Goal: Task Accomplishment & Management: Manage account settings

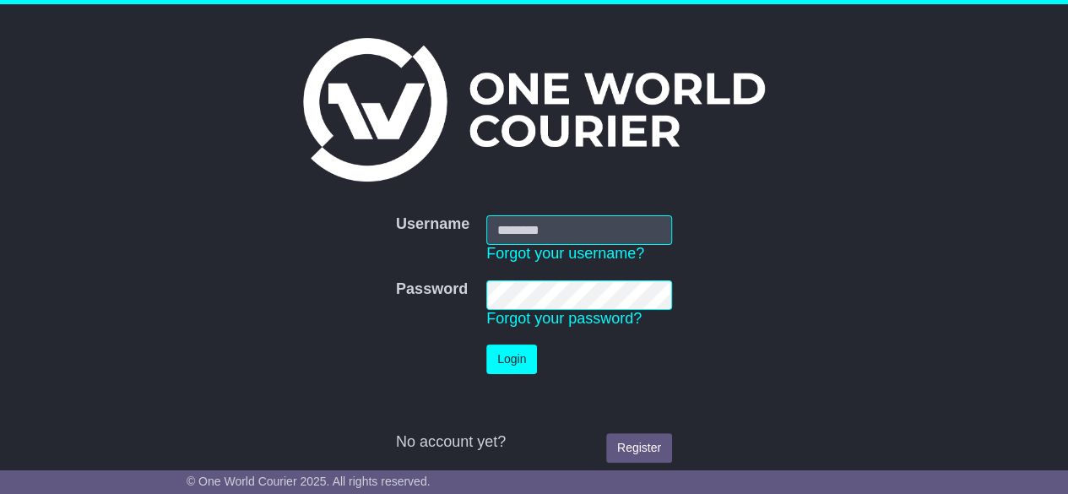
type input "********"
click at [511, 366] on button "Login" at bounding box center [511, 360] width 51 height 30
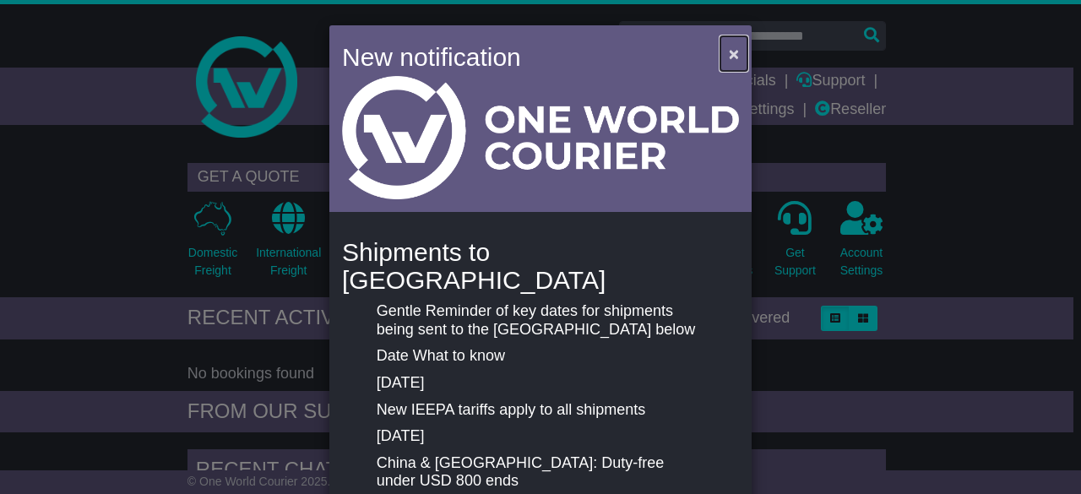
click at [721, 50] on button "×" at bounding box center [733, 53] width 27 height 35
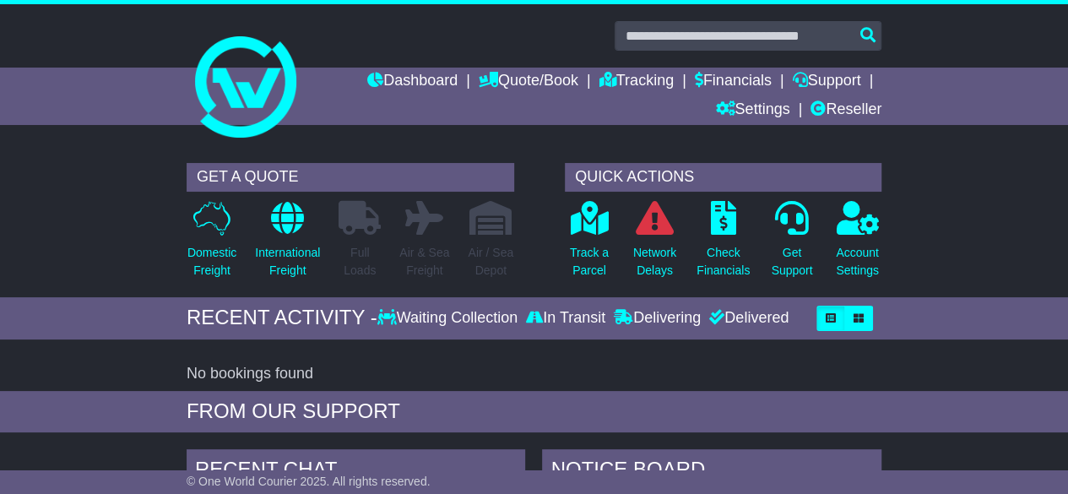
drag, startPoint x: 959, startPoint y: 239, endPoint x: 993, endPoint y: 131, distance: 113.5
click at [993, 131] on div at bounding box center [534, 79] width 1068 height 150
click at [866, 111] on link "Reseller" at bounding box center [846, 110] width 71 height 29
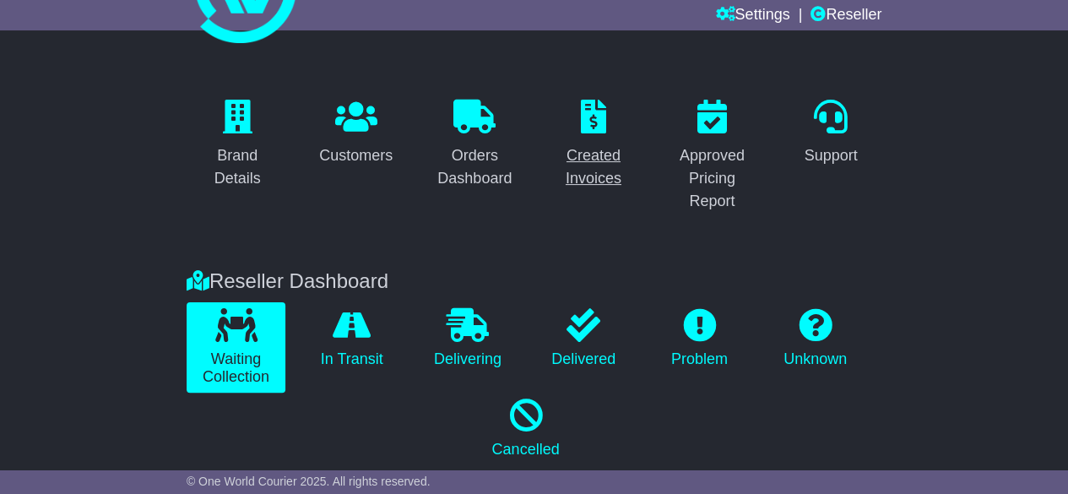
scroll to position [101, 0]
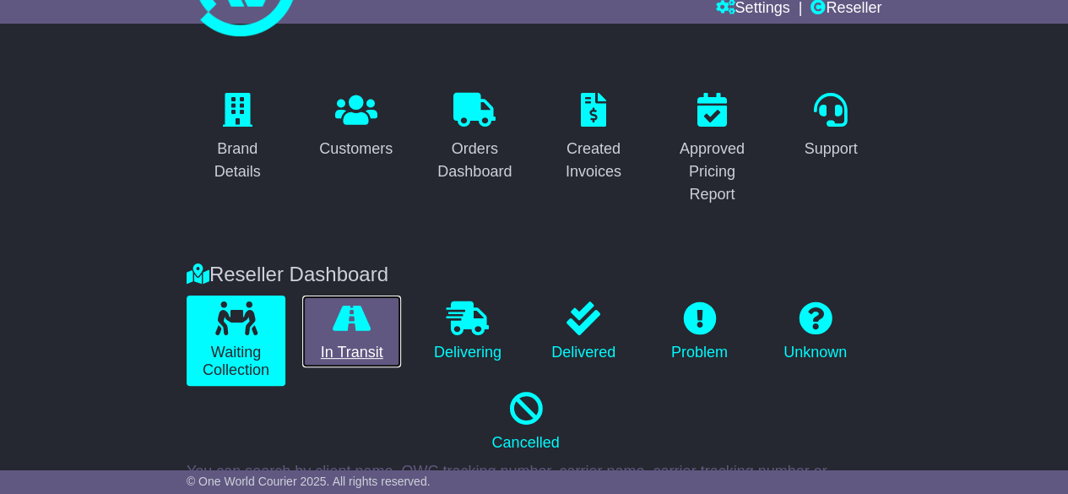
click at [345, 339] on link "In Transit" at bounding box center [351, 332] width 99 height 73
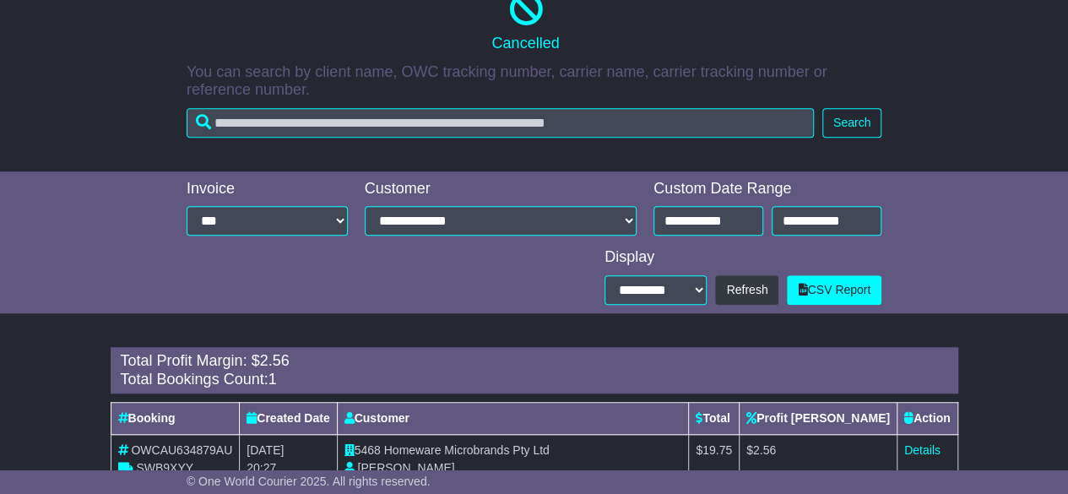
scroll to position [0, 0]
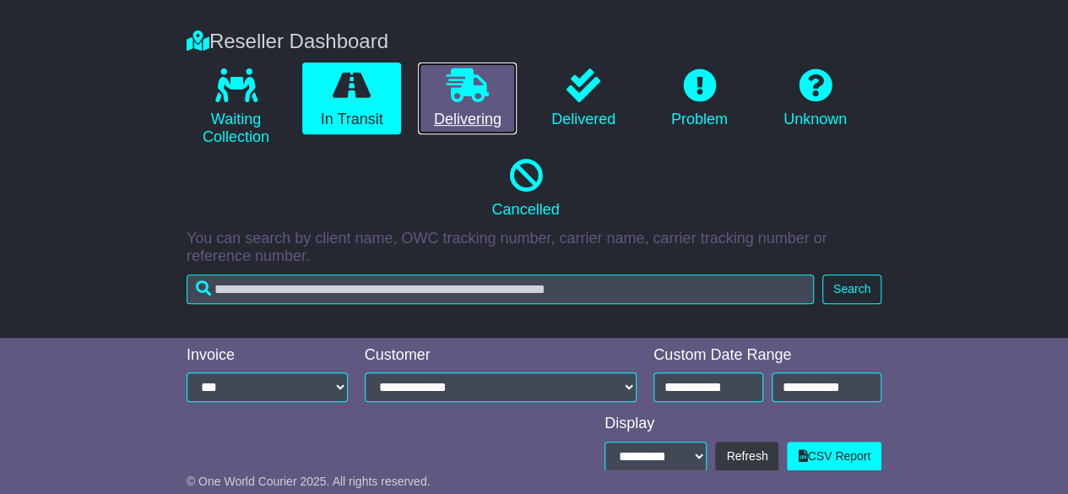
click at [467, 104] on link "Delivering" at bounding box center [467, 98] width 99 height 73
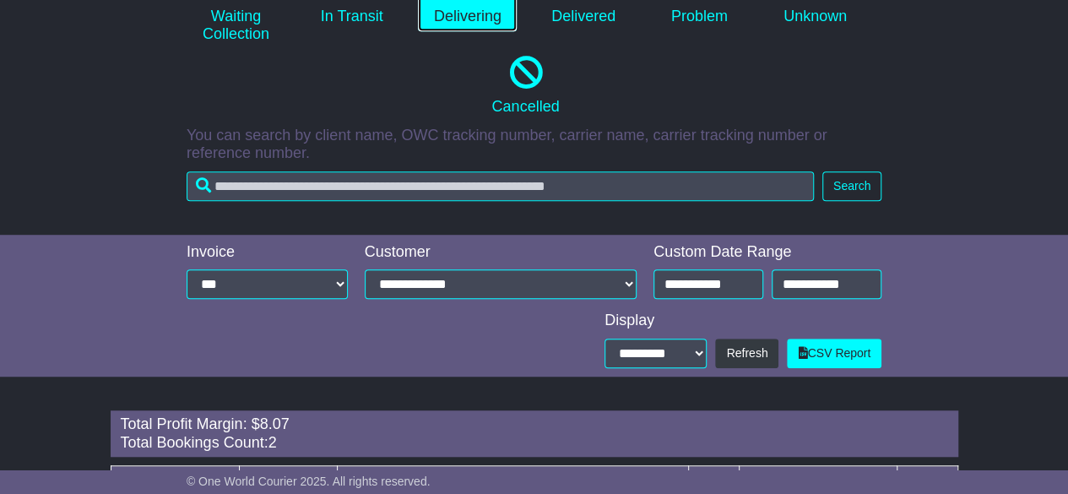
scroll to position [436, 0]
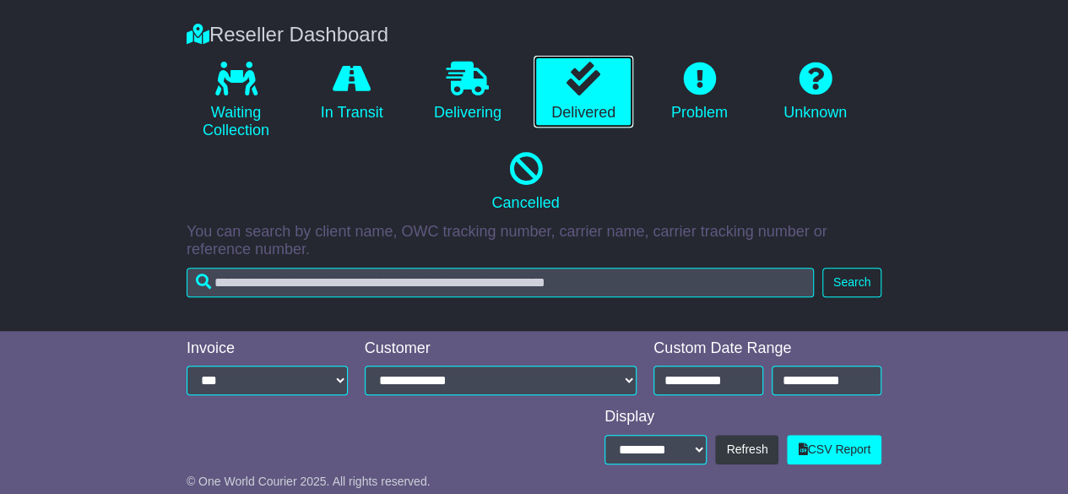
scroll to position [341, 0]
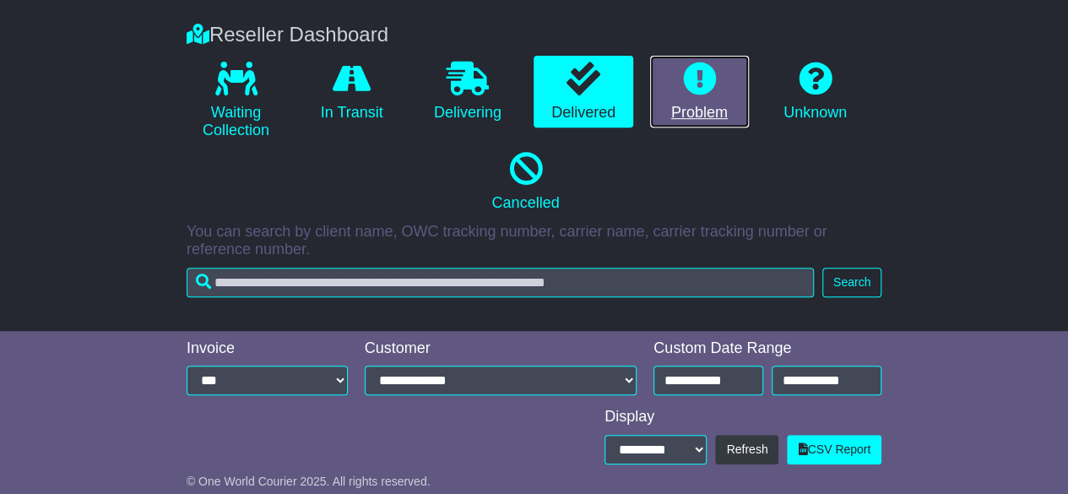
click at [686, 116] on link "Problem" at bounding box center [699, 92] width 99 height 73
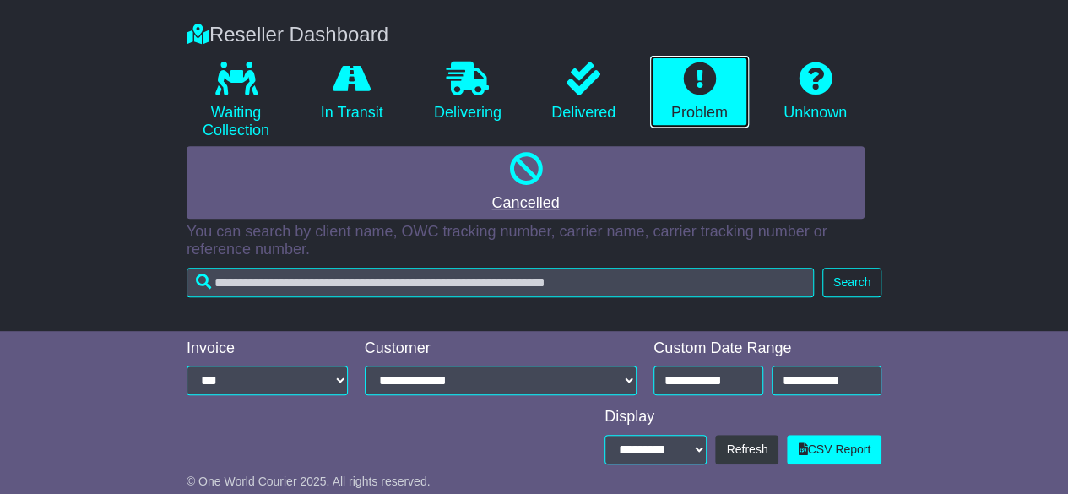
scroll to position [0, 0]
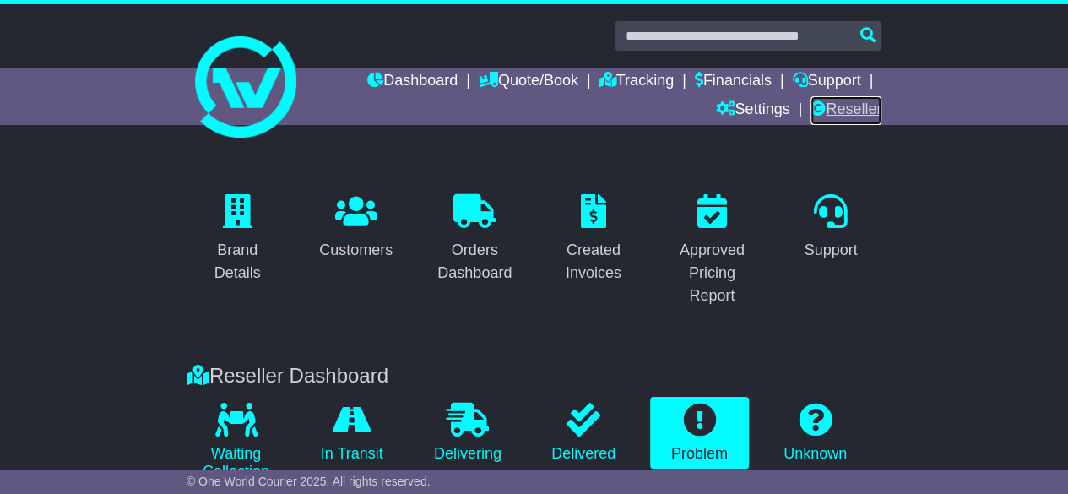
click at [847, 116] on link "Reseller" at bounding box center [846, 110] width 71 height 29
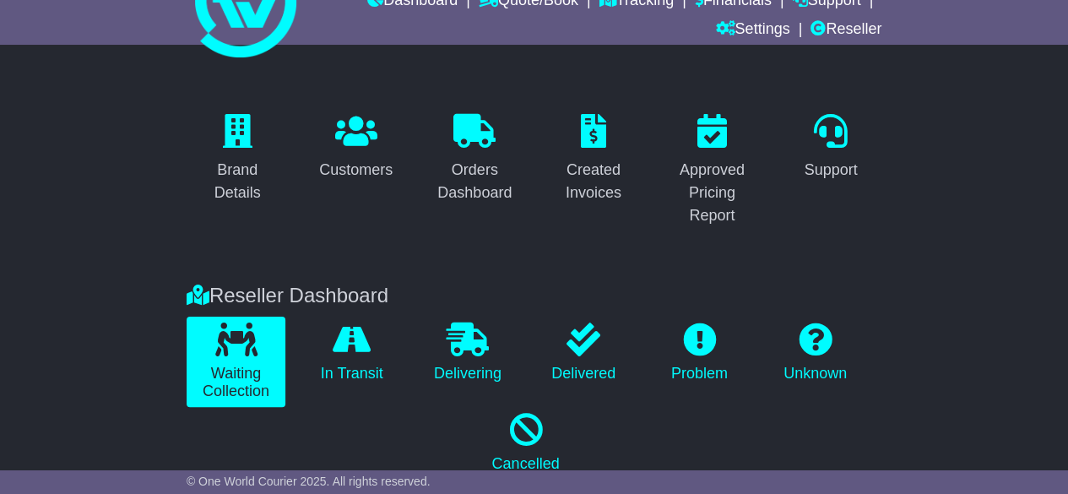
scroll to position [81, 0]
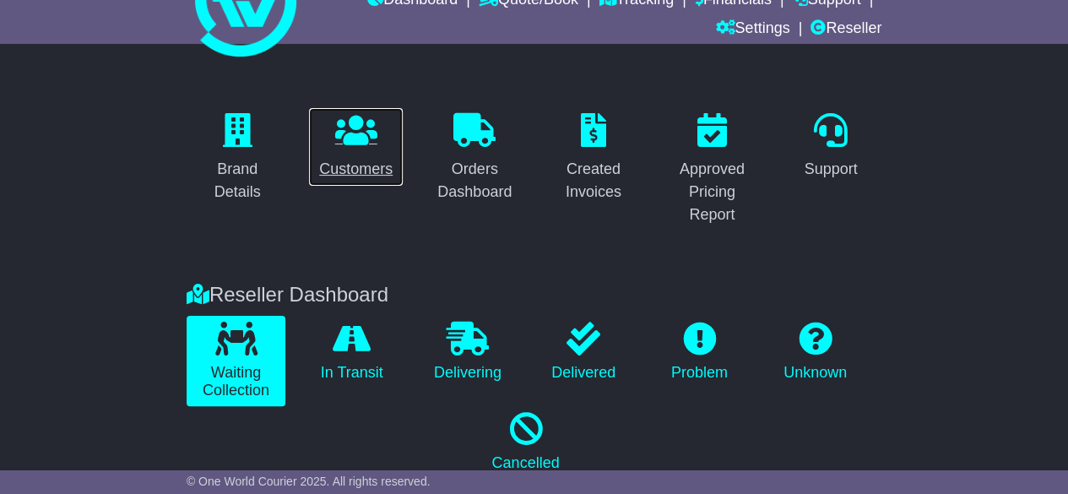
click at [345, 126] on icon at bounding box center [356, 130] width 42 height 34
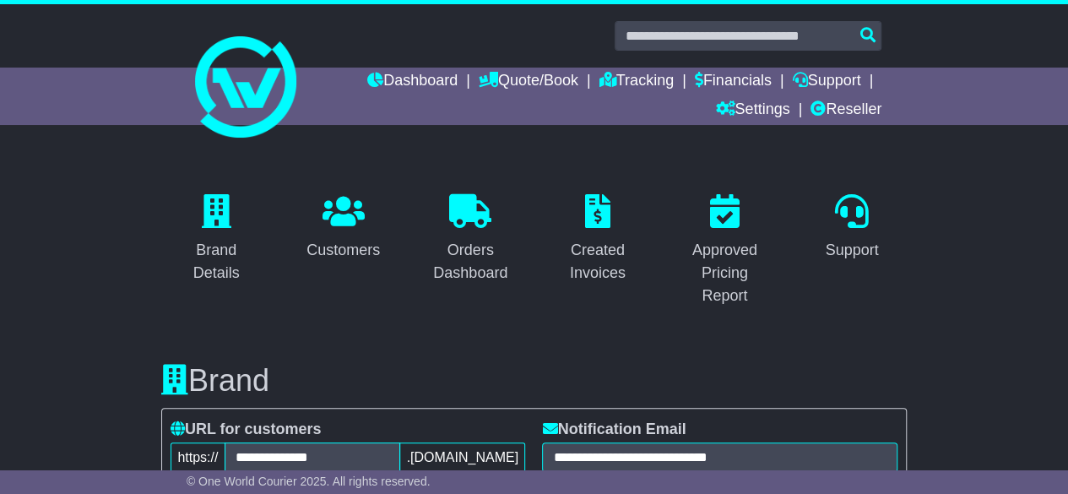
click at [338, 220] on icon at bounding box center [344, 211] width 42 height 34
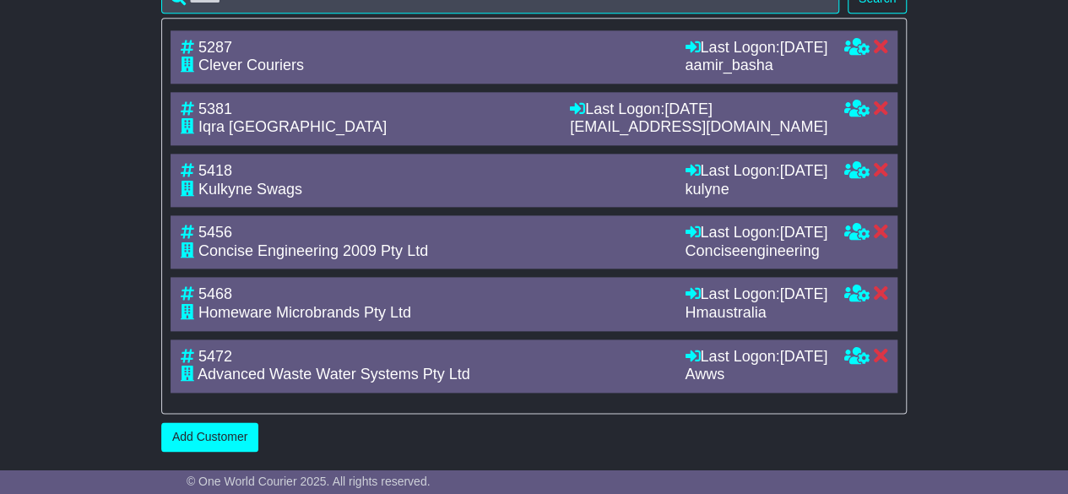
scroll to position [1208, 0]
click at [195, 423] on link "Add Customer" at bounding box center [209, 437] width 97 height 30
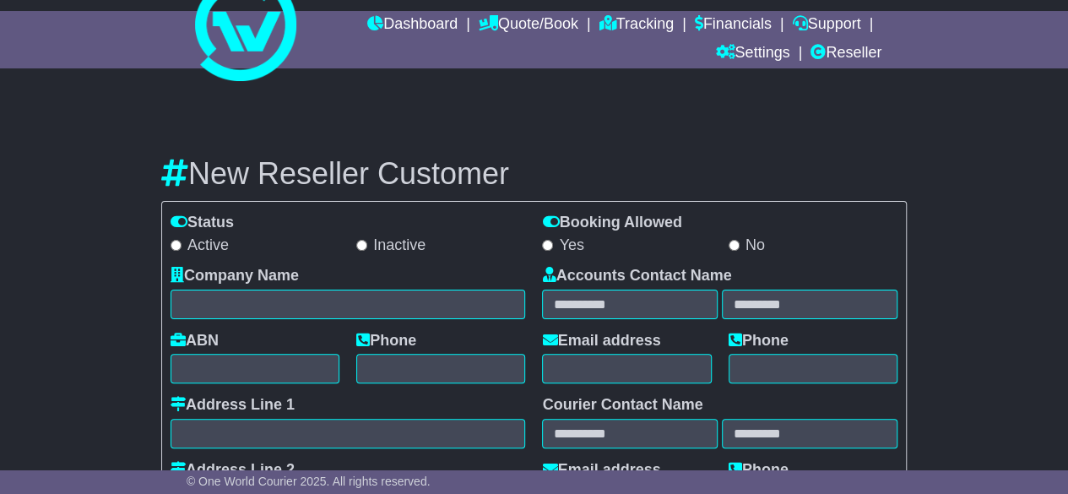
scroll to position [57, 0]
click at [211, 247] on label "Active" at bounding box center [200, 245] width 58 height 19
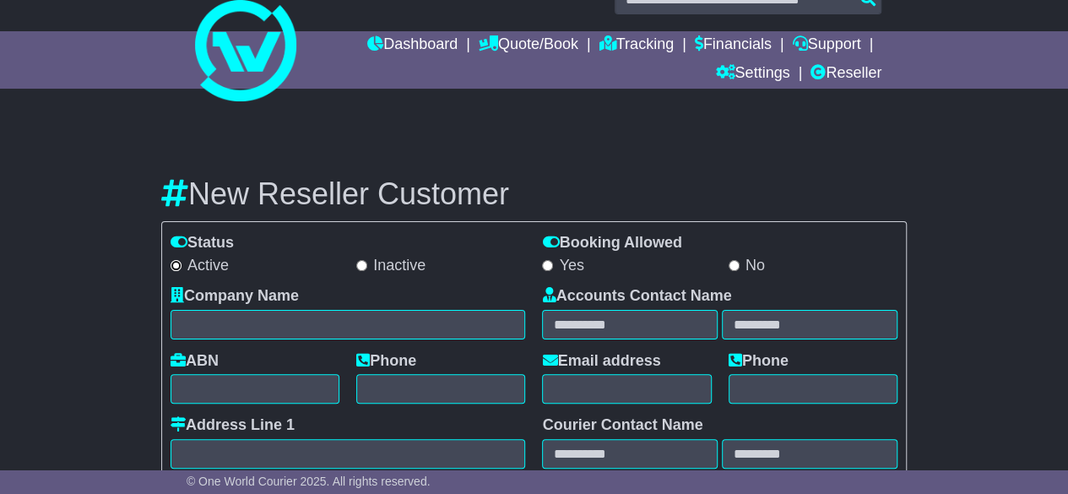
scroll to position [44, 0]
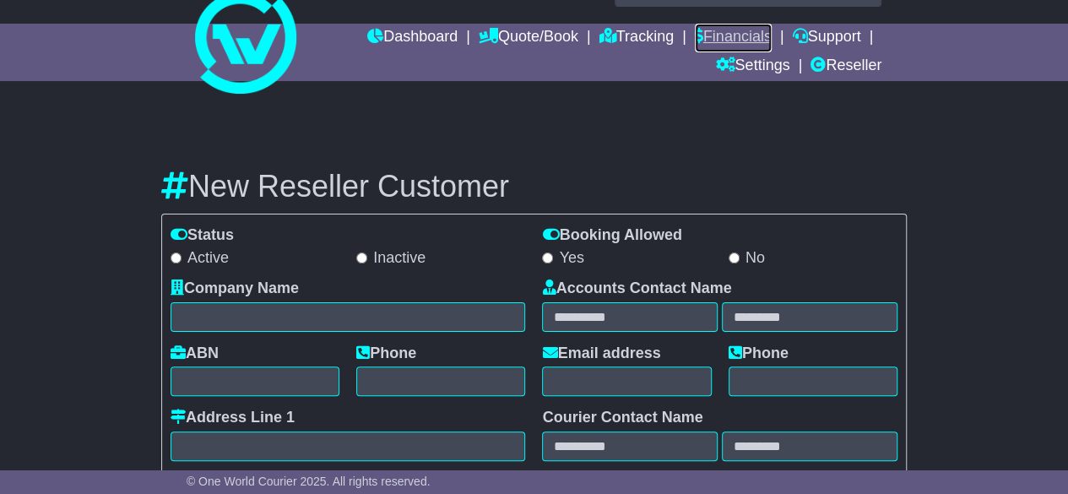
click at [718, 36] on link "Financials" at bounding box center [733, 38] width 77 height 29
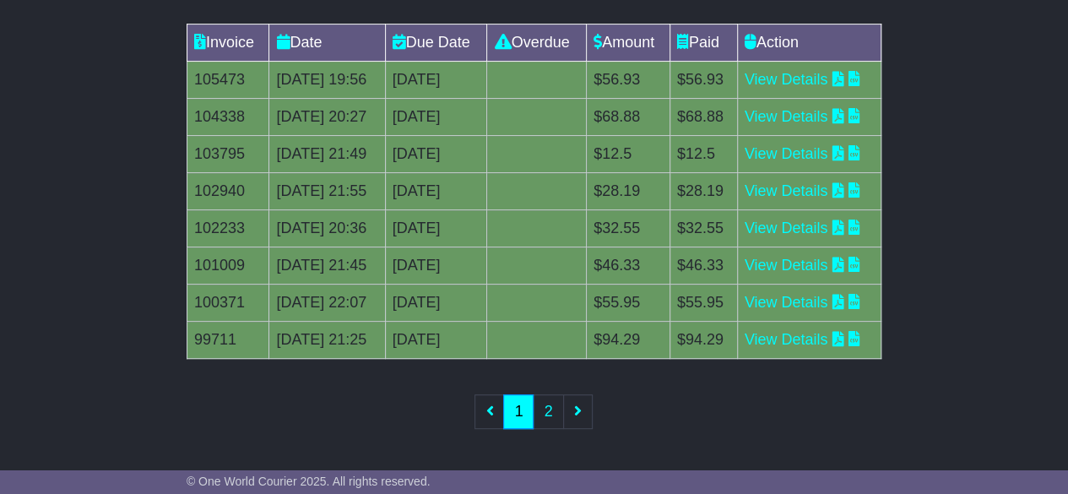
scroll to position [517, 0]
click at [553, 429] on link "2" at bounding box center [548, 411] width 30 height 35
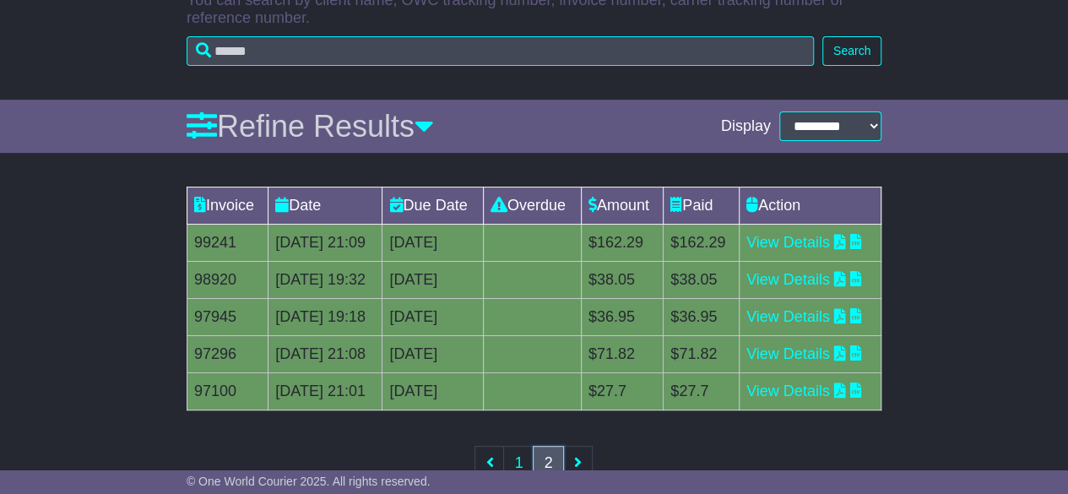
scroll to position [393, 0]
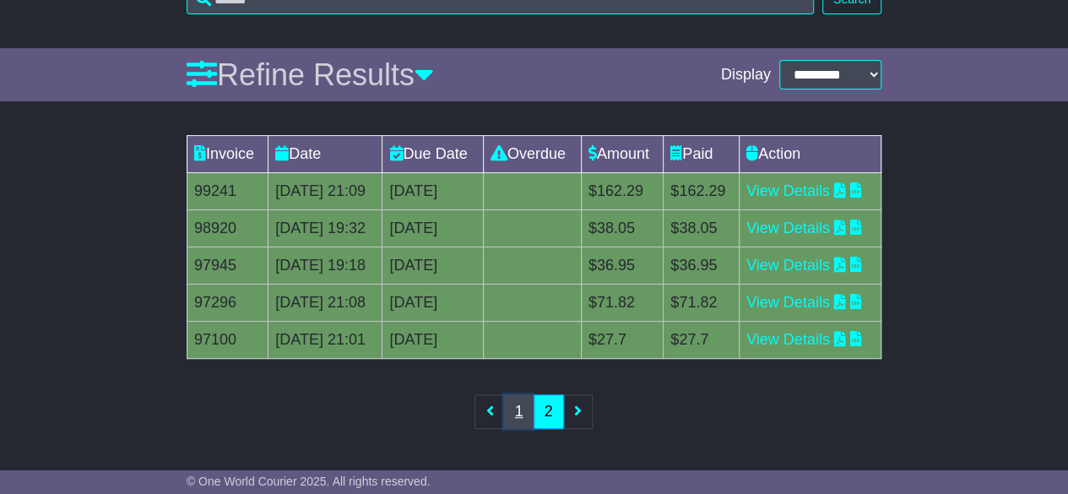
click at [513, 420] on link "1" at bounding box center [518, 411] width 30 height 35
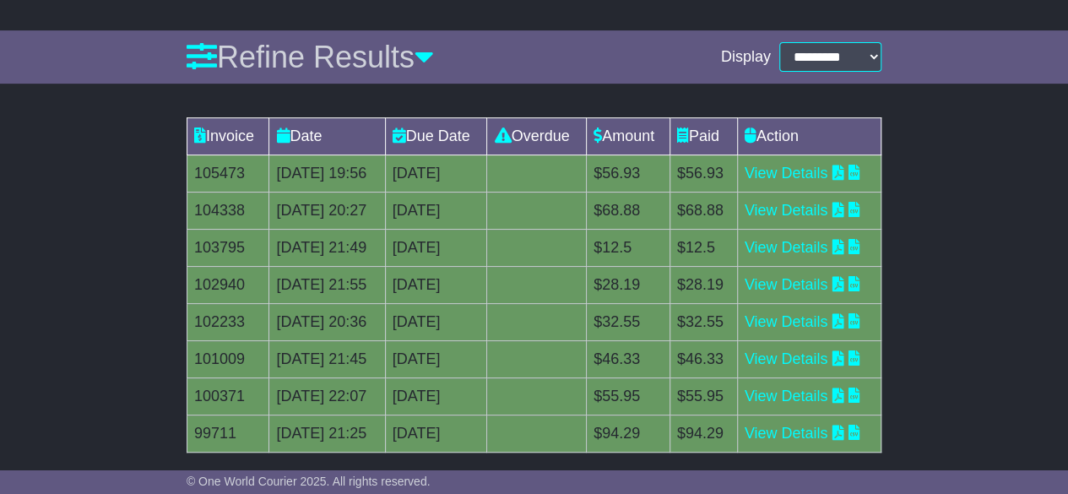
scroll to position [277, 0]
click at [780, 182] on link "View Details" at bounding box center [787, 174] width 84 height 17
click at [818, 220] on link "View Details" at bounding box center [787, 211] width 84 height 17
click at [824, 257] on link "View Details" at bounding box center [787, 248] width 84 height 17
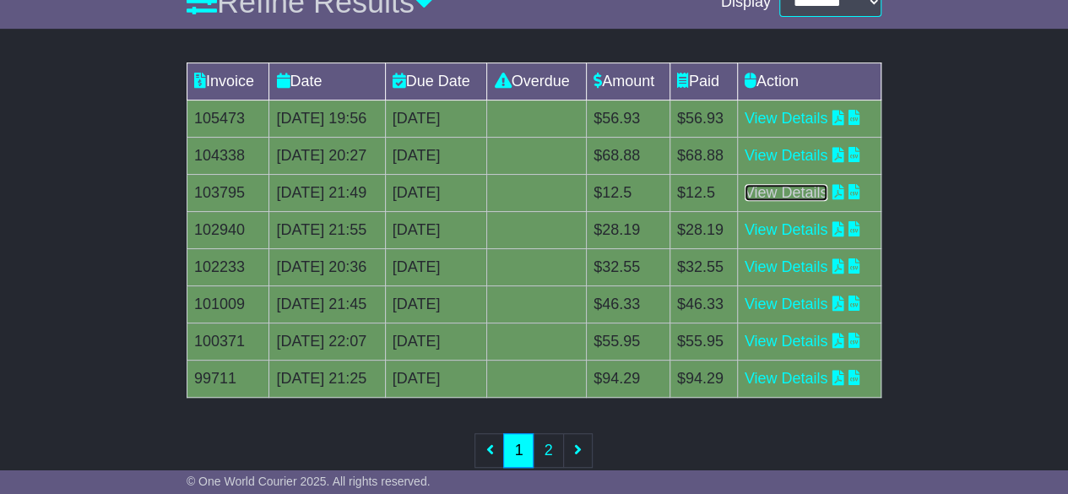
scroll to position [339, 0]
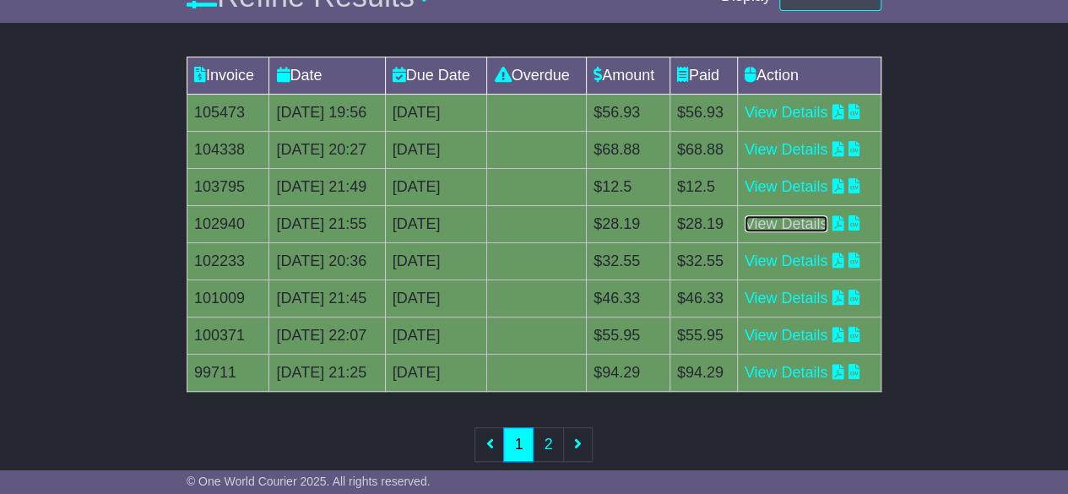
click at [799, 232] on link "View Details" at bounding box center [787, 223] width 84 height 17
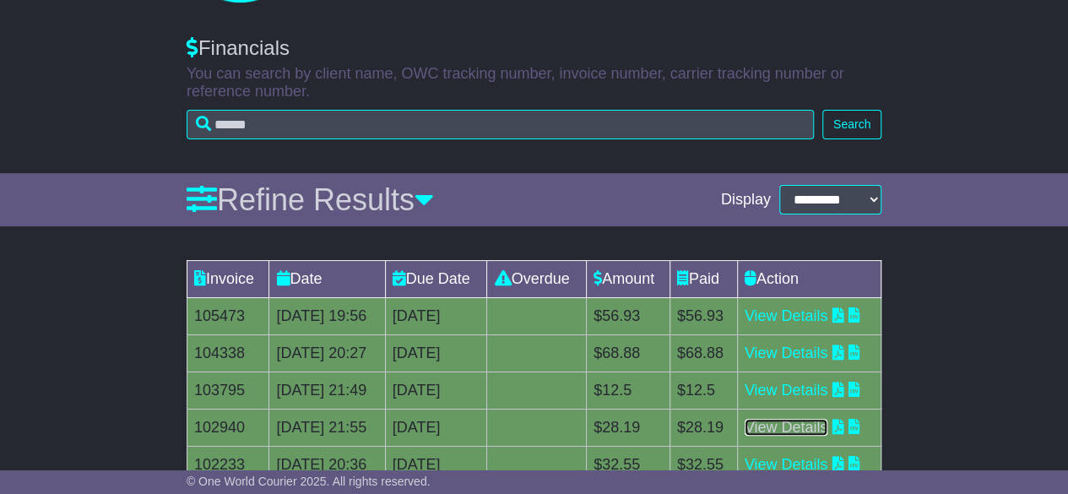
scroll to position [0, 0]
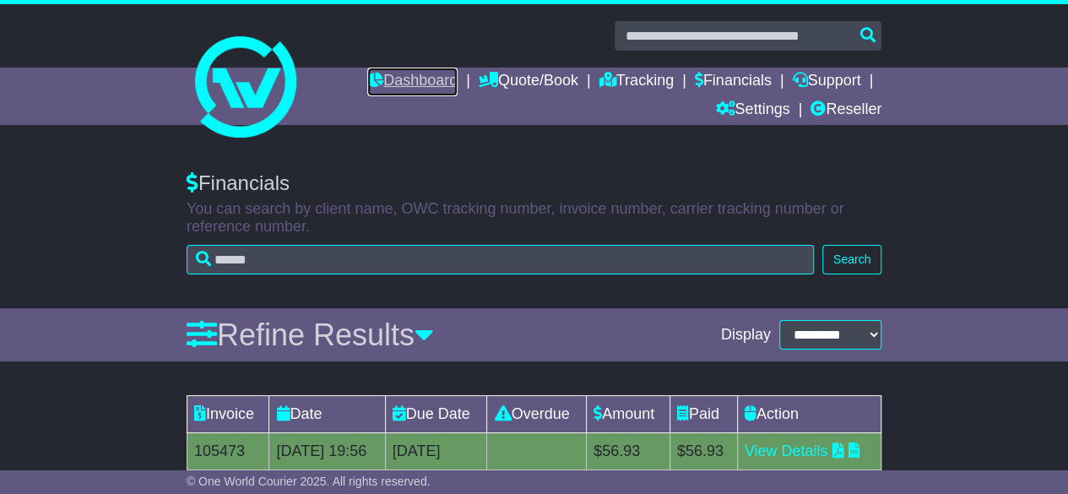
click at [414, 82] on link "Dashboard" at bounding box center [412, 82] width 90 height 29
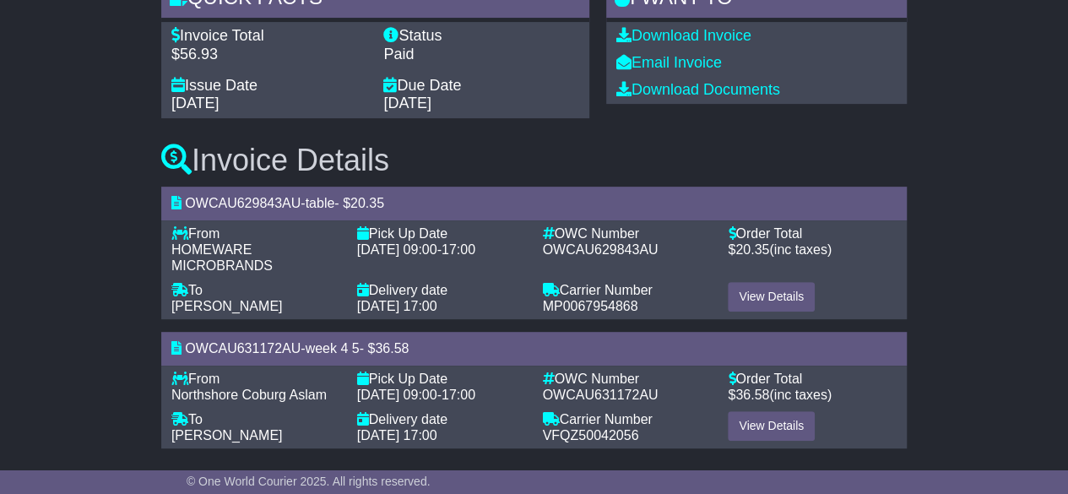
scroll to position [263, 0]
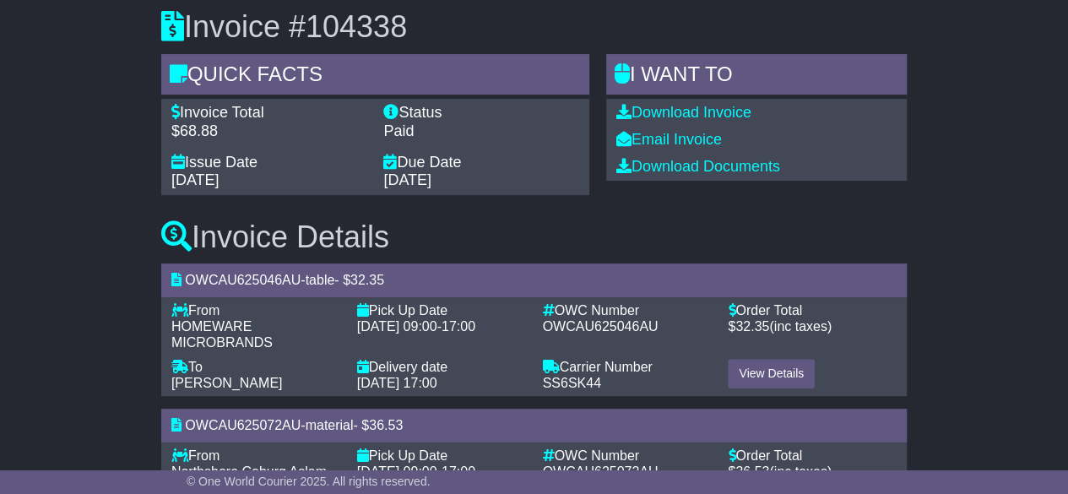
scroll to position [263, 0]
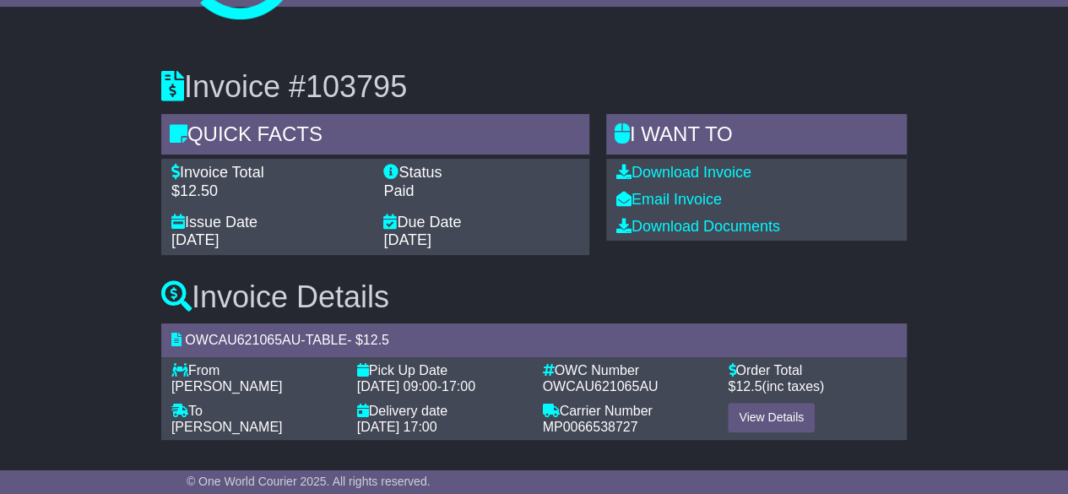
scroll to position [117, 0]
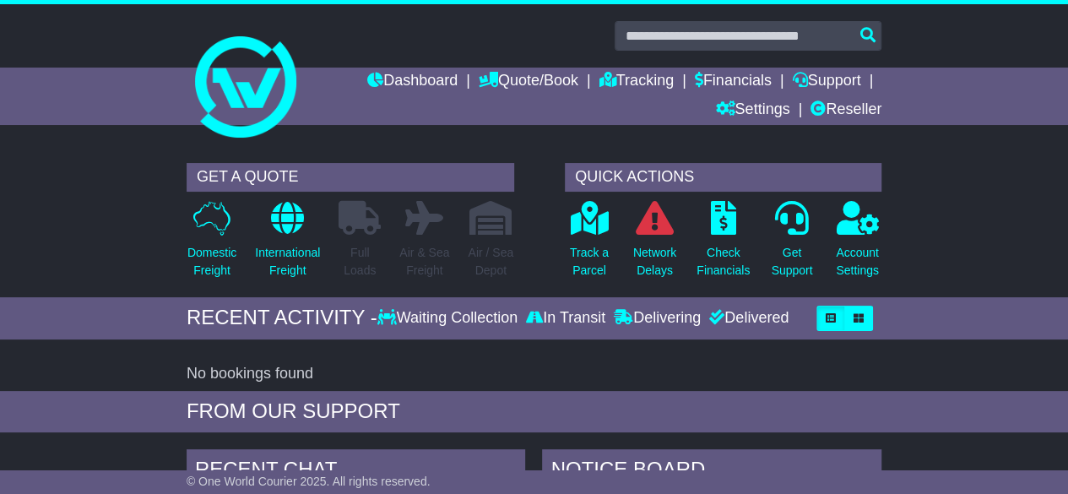
scroll to position [48, 0]
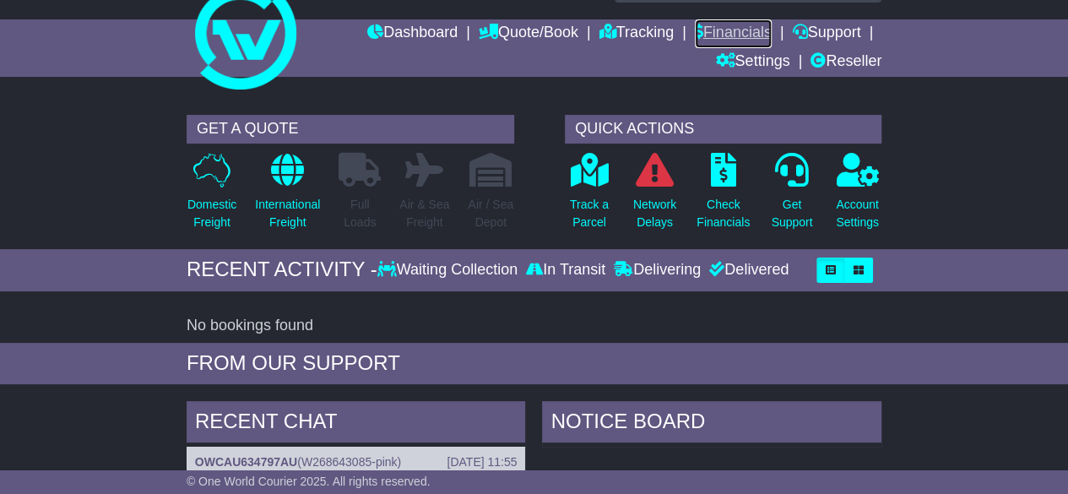
click at [725, 29] on link "Financials" at bounding box center [733, 33] width 77 height 29
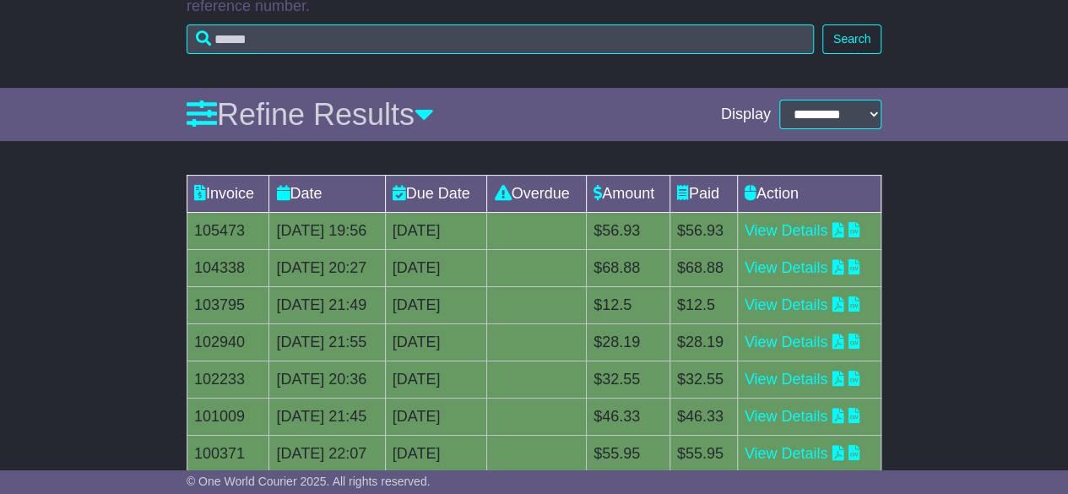
scroll to position [236, 0]
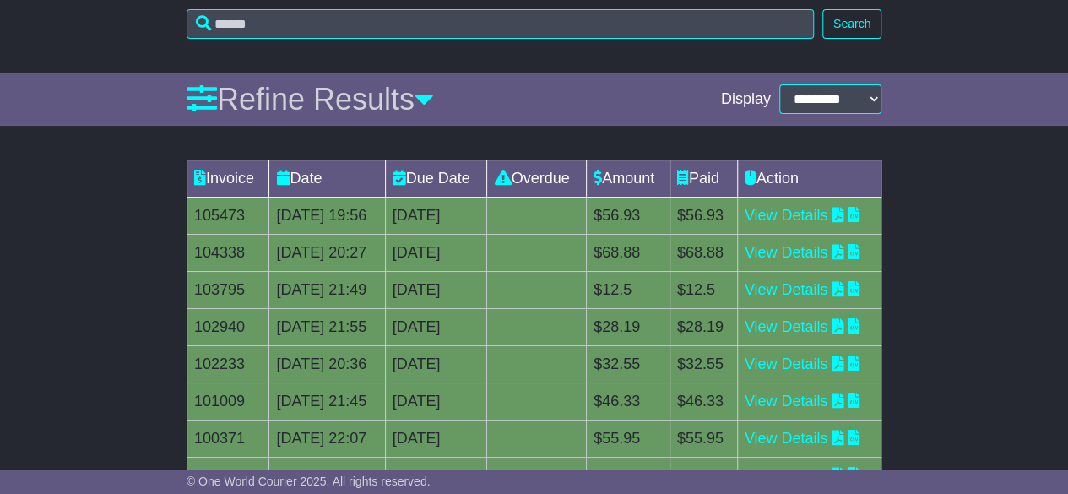
drag, startPoint x: 262, startPoint y: 234, endPoint x: 399, endPoint y: 301, distance: 152.2
click at [399, 301] on tbody "105473 [DATE] 19:56 14th August 2025 0 day(s) Payment In Process $56.93 $56.93 …" at bounding box center [534, 346] width 694 height 297
click at [291, 309] on td "[DATE] 21:49" at bounding box center [327, 290] width 116 height 37
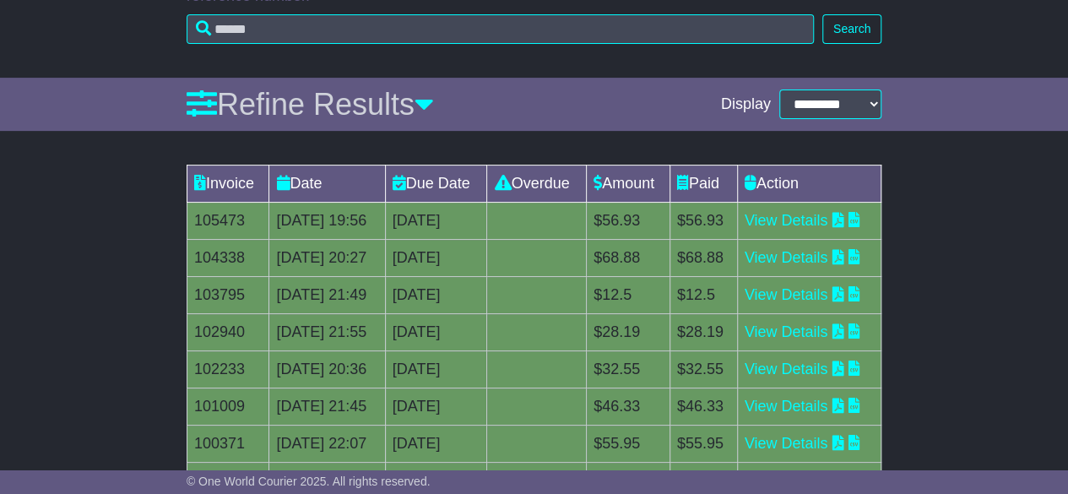
scroll to position [0, 0]
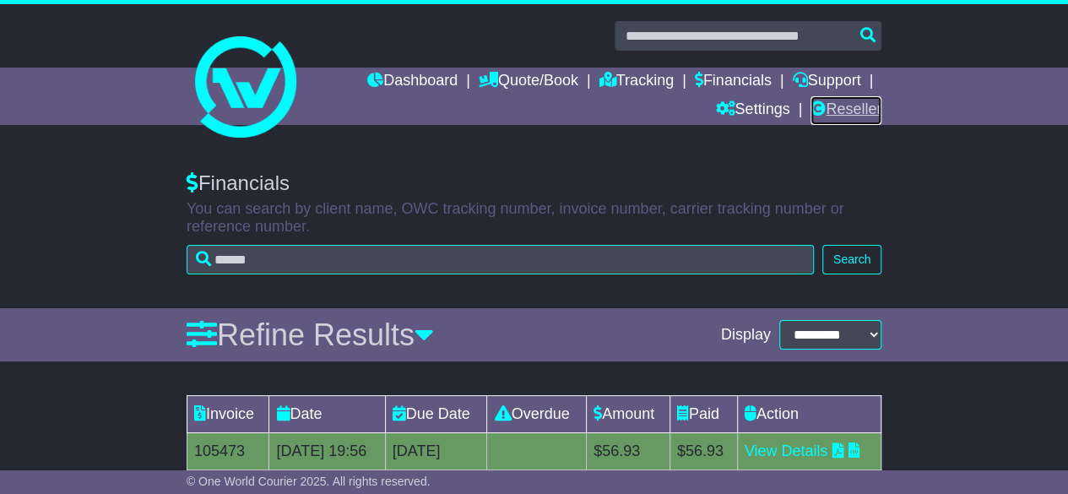
click at [822, 106] on link "Reseller" at bounding box center [846, 110] width 71 height 29
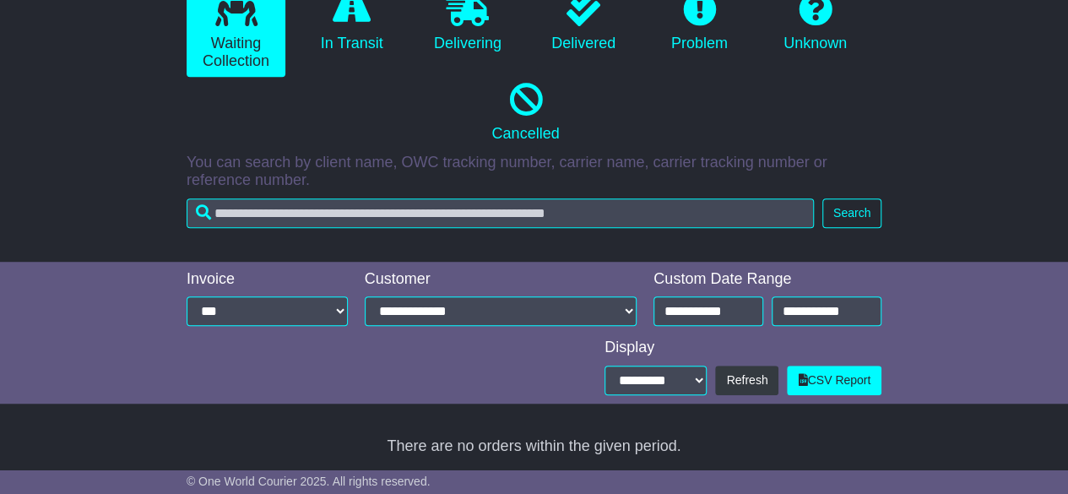
scroll to position [412, 0]
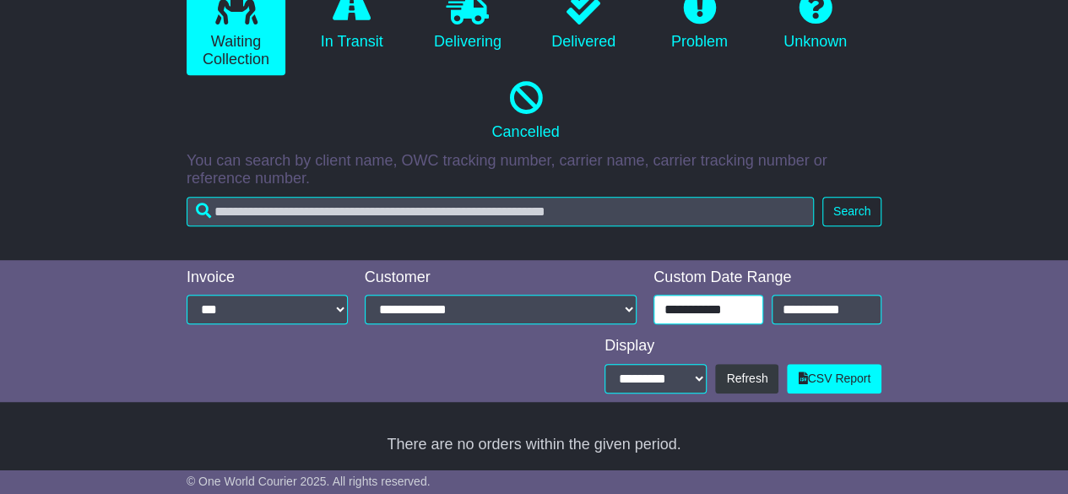
click at [718, 317] on input "**********" at bounding box center [709, 310] width 110 height 30
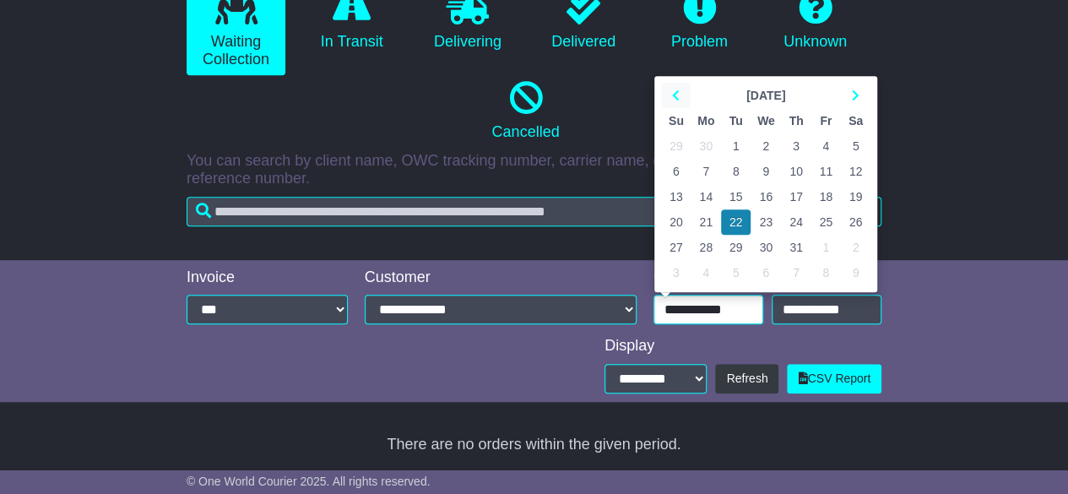
click at [669, 83] on th at bounding box center [676, 95] width 30 height 25
click at [675, 85] on th at bounding box center [676, 95] width 30 height 25
click at [859, 142] on td "1" at bounding box center [856, 145] width 30 height 25
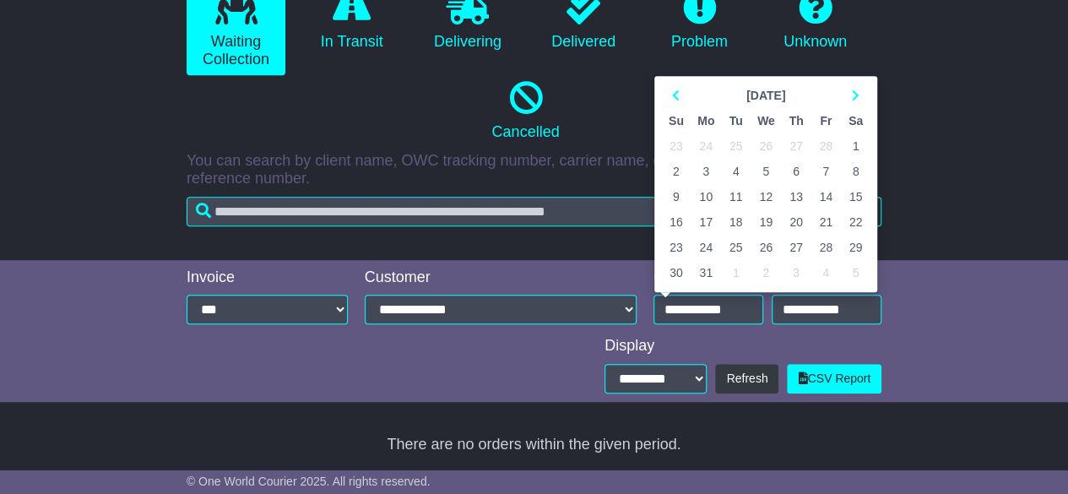
type input "**********"
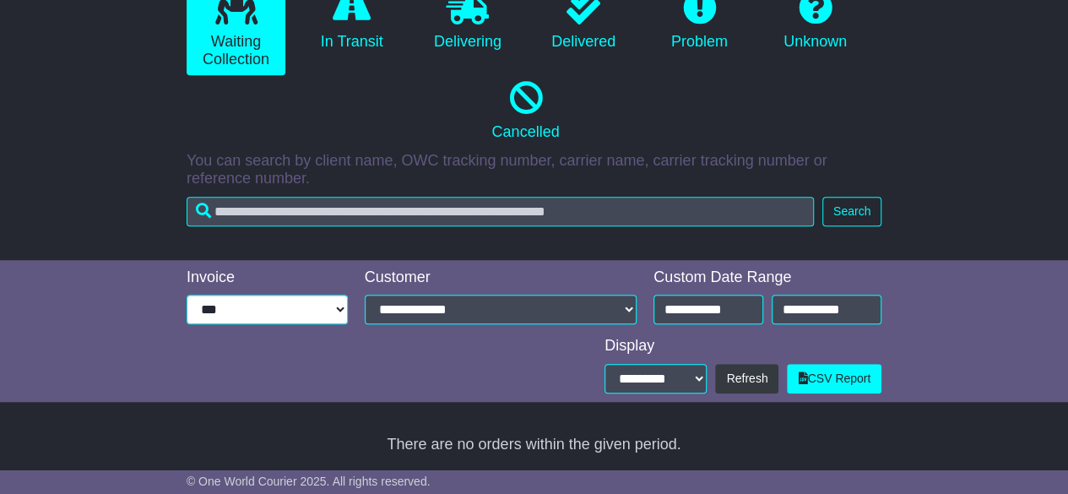
click at [312, 316] on select "**********" at bounding box center [267, 310] width 161 height 30
click at [310, 302] on select "**********" at bounding box center [267, 310] width 161 height 30
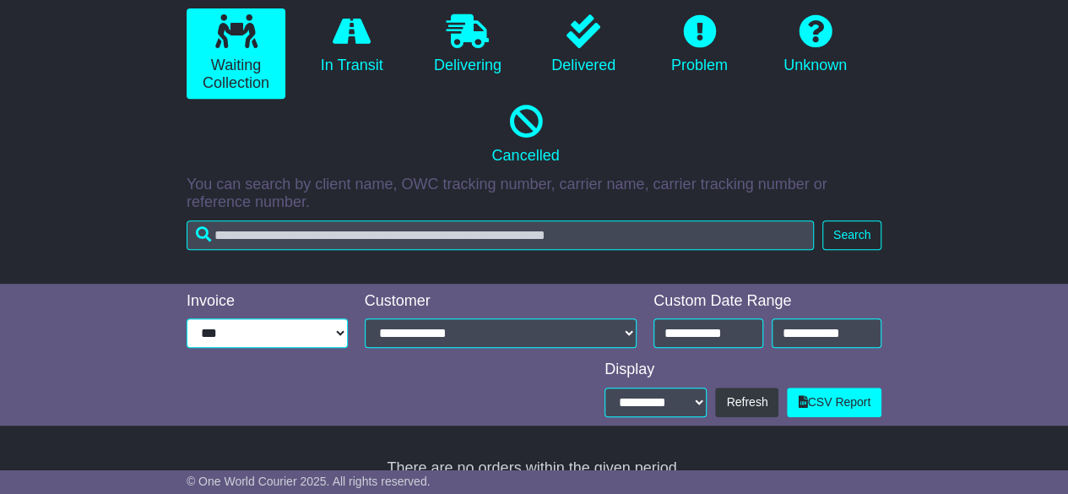
scroll to position [358, 0]
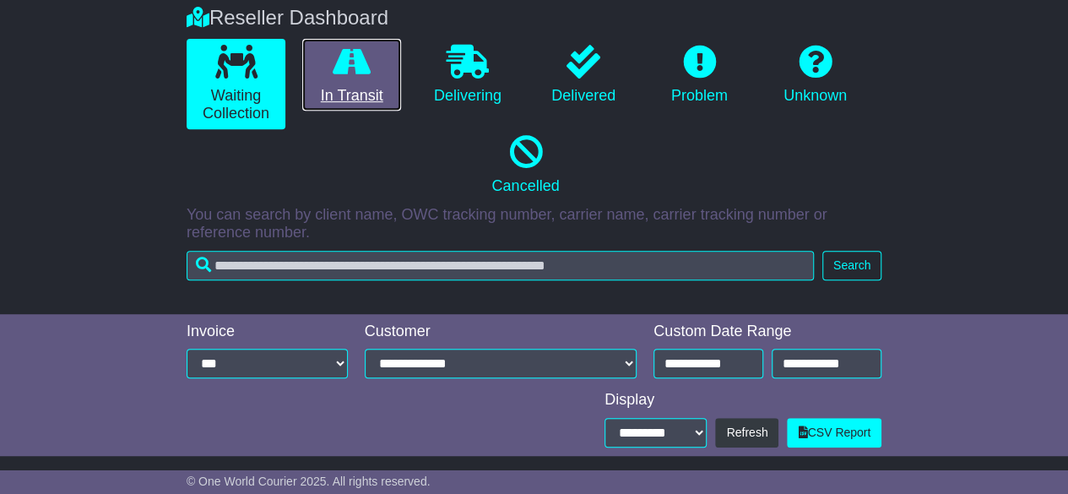
click at [340, 62] on icon at bounding box center [352, 62] width 38 height 34
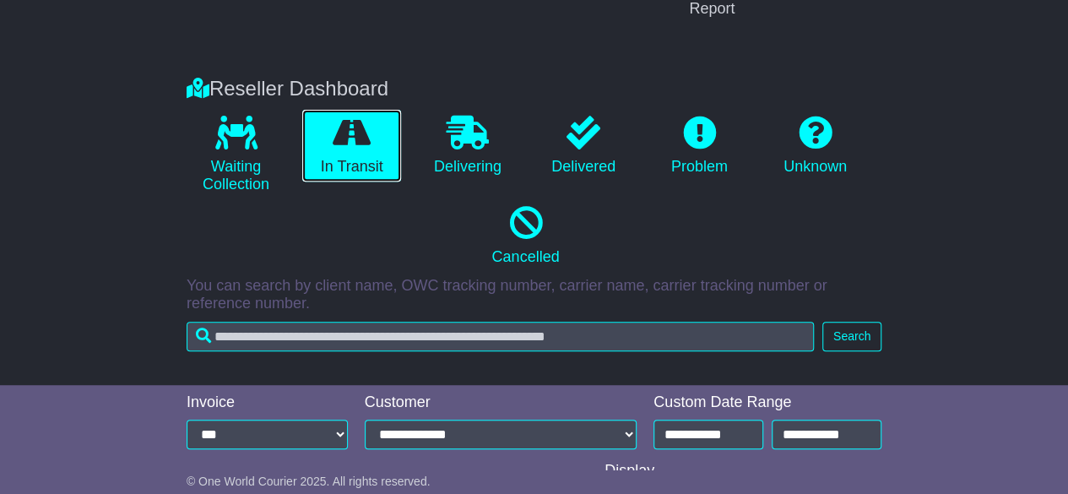
scroll to position [286, 0]
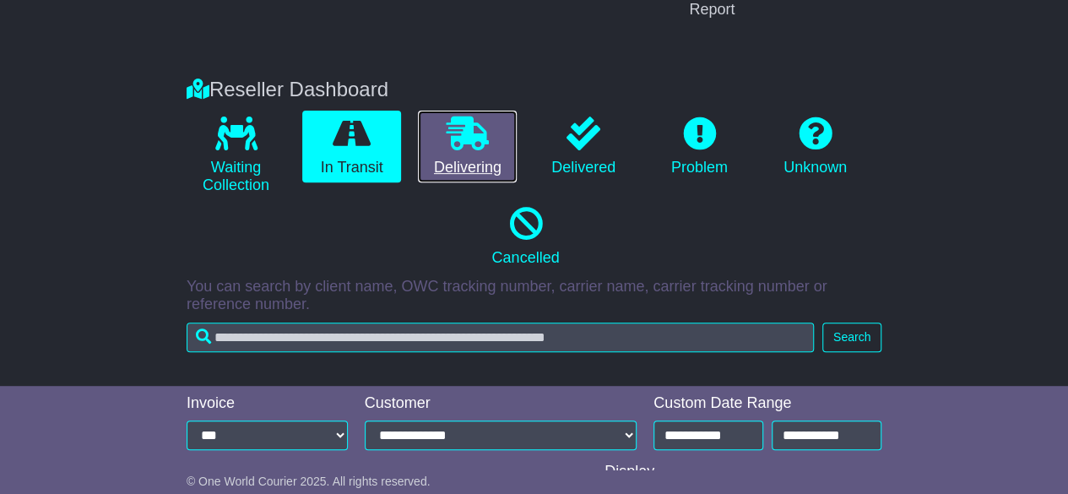
click at [479, 149] on link "Delivering" at bounding box center [467, 147] width 99 height 73
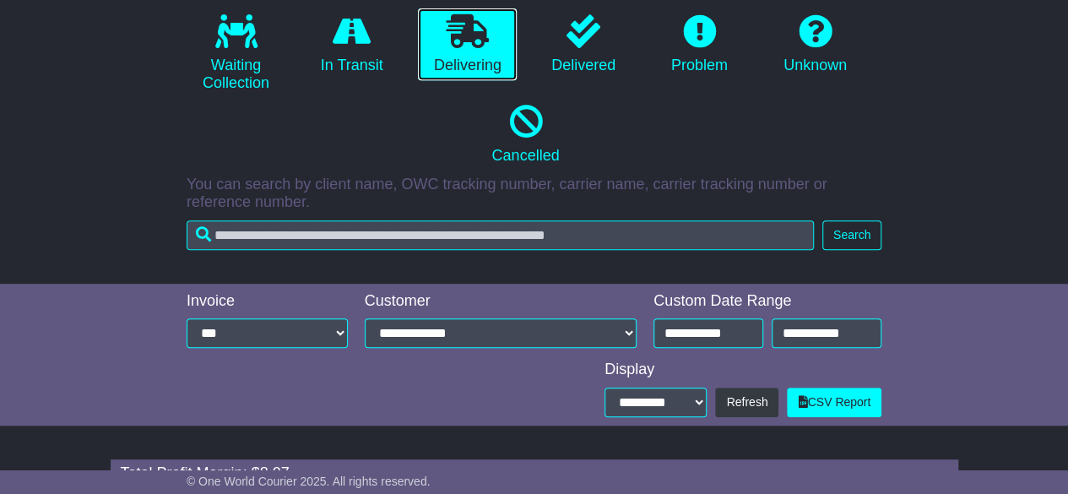
scroll to position [380, 0]
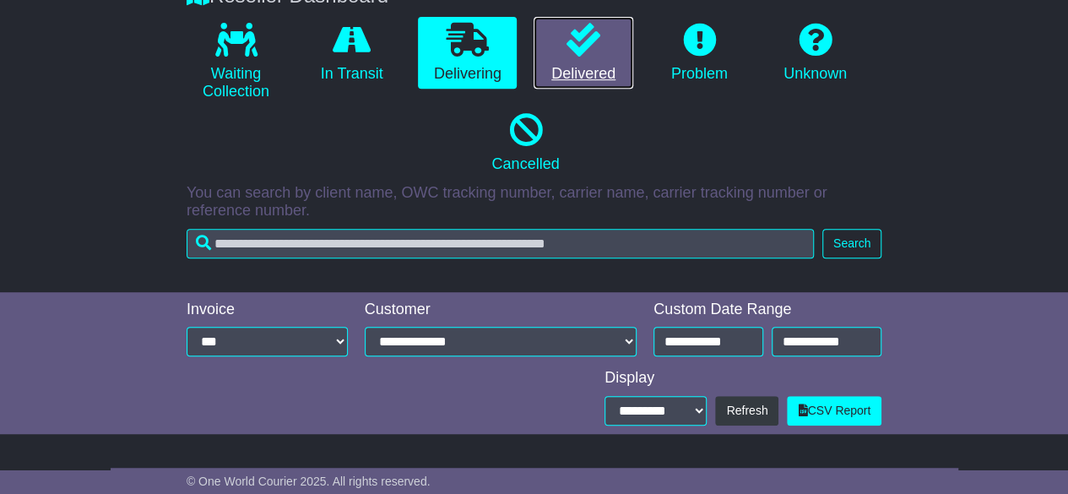
click at [571, 73] on link "Delivered" at bounding box center [583, 53] width 99 height 73
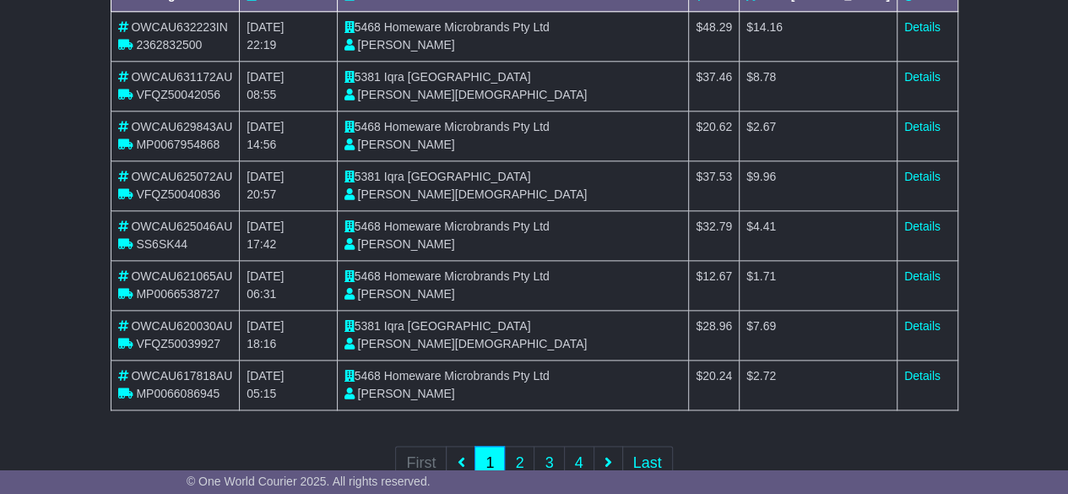
scroll to position [964, 0]
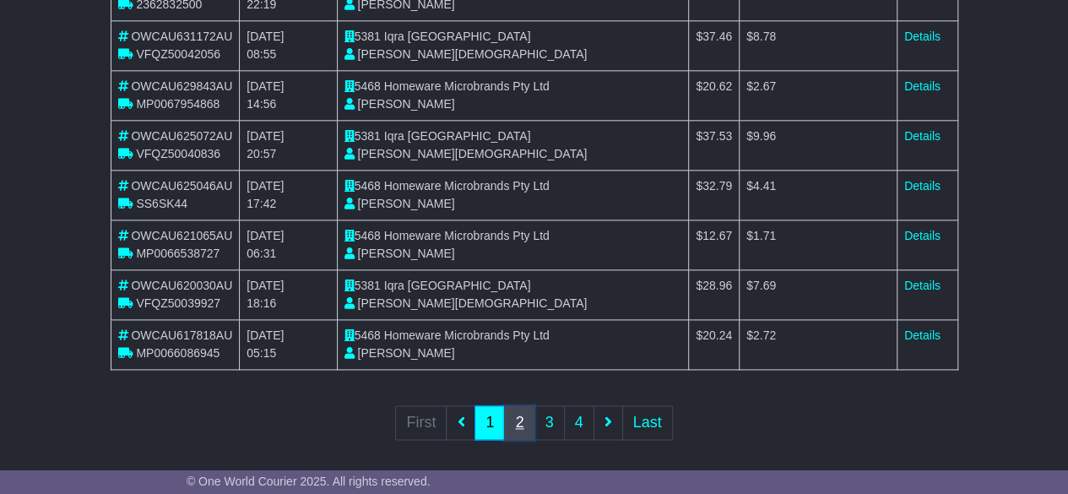
click at [519, 420] on link "2" at bounding box center [519, 422] width 30 height 35
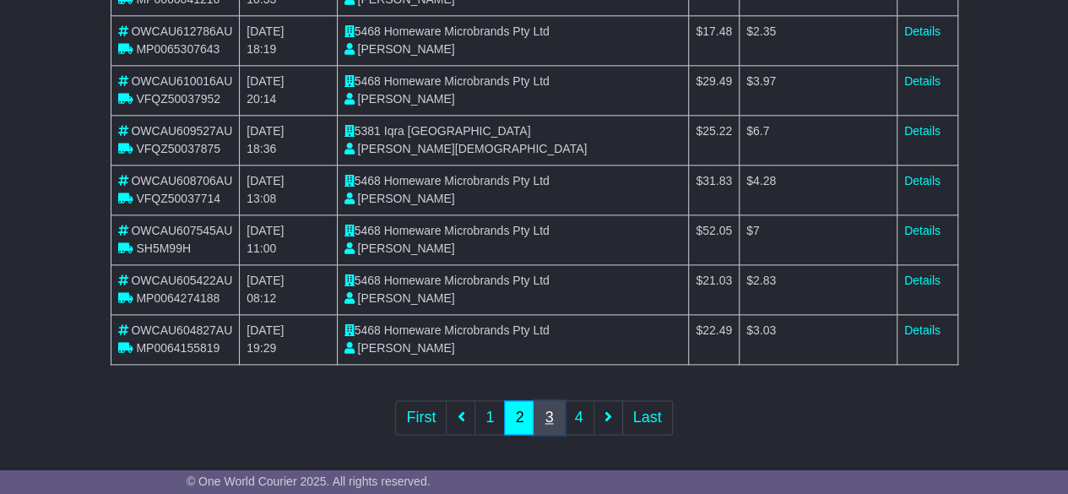
click at [546, 410] on link "3" at bounding box center [549, 417] width 30 height 35
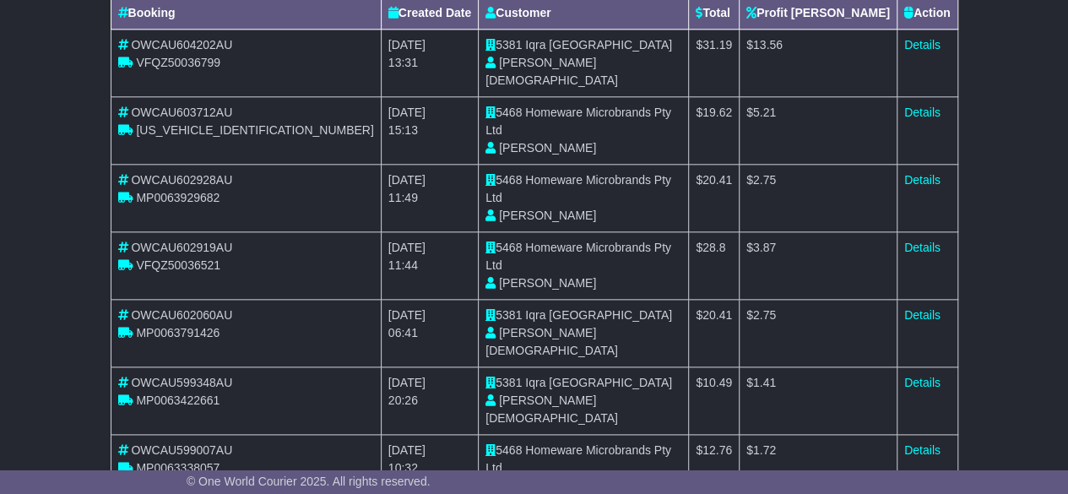
scroll to position [914, 0]
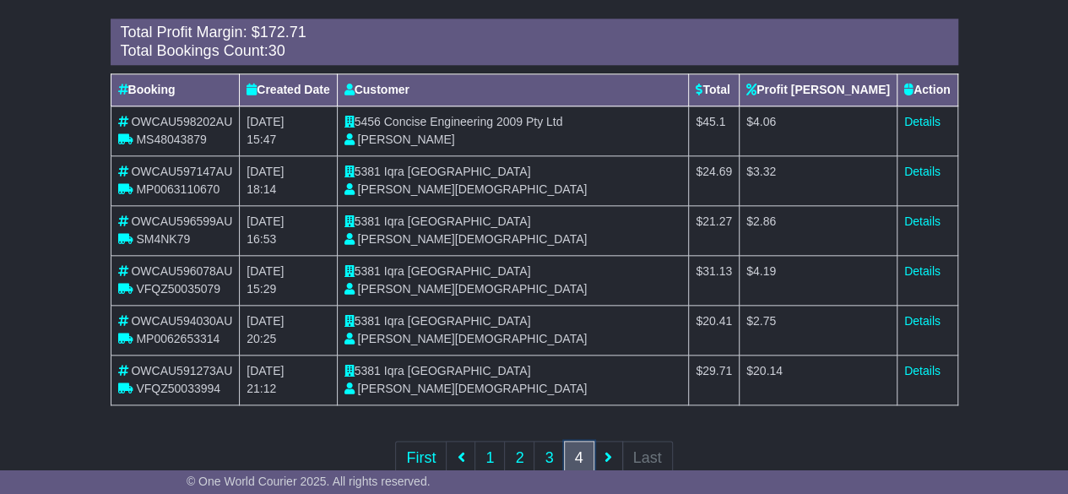
scroll to position [831, 0]
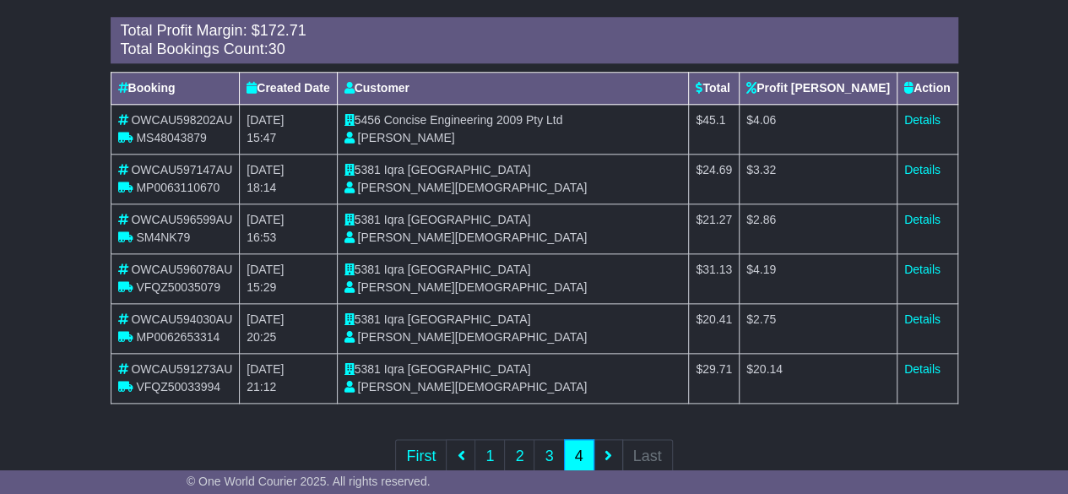
click at [411, 116] on span "Concise Engineering 2009 Pty Ltd" at bounding box center [473, 120] width 179 height 14
click at [450, 117] on span "Concise Engineering 2009 Pty Ltd" at bounding box center [473, 120] width 179 height 14
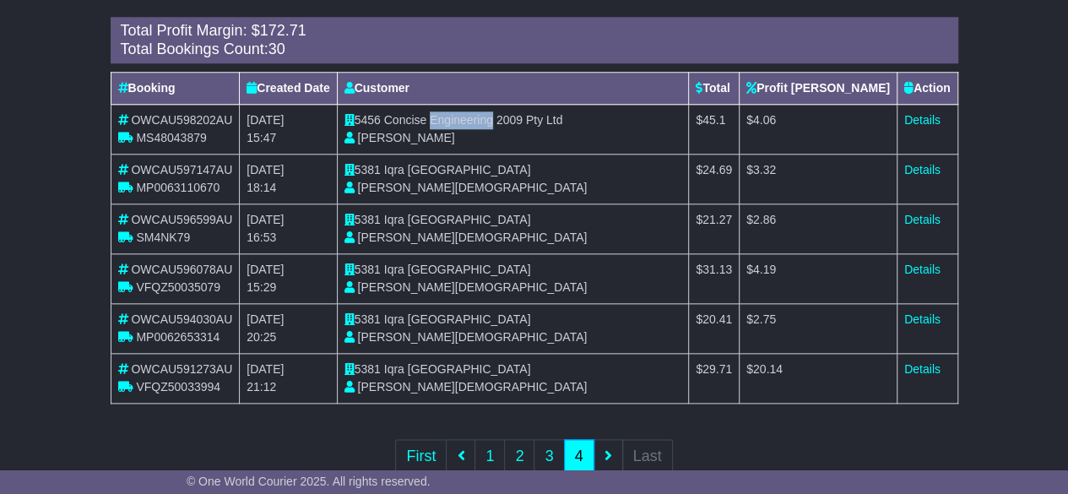
click at [450, 117] on span "Concise Engineering 2009 Pty Ltd" at bounding box center [473, 120] width 179 height 14
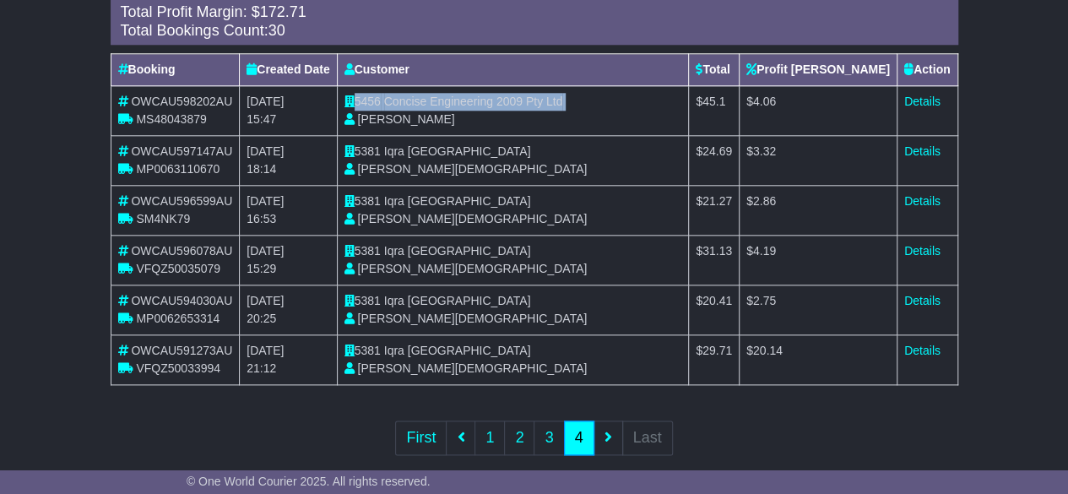
scroll to position [853, 0]
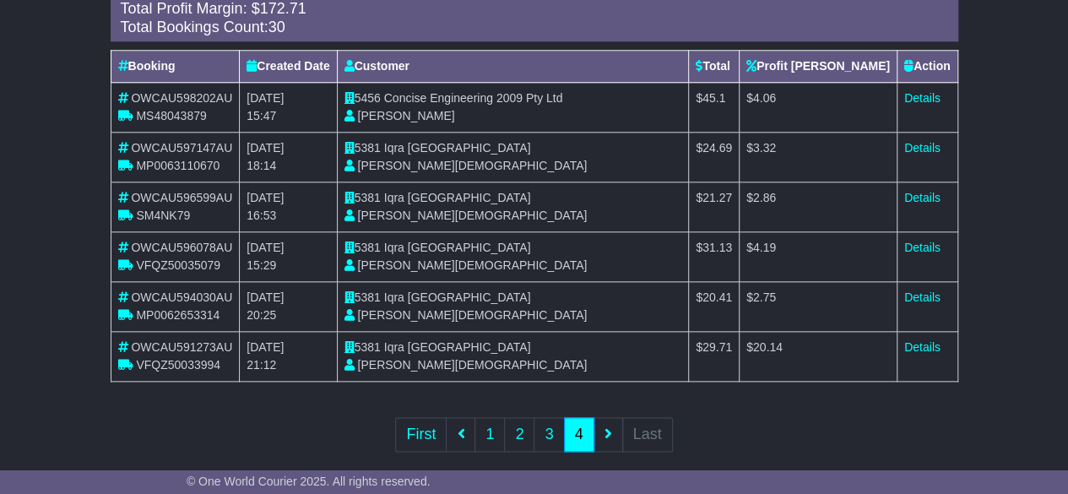
click at [610, 426] on ul "First 1 2 3 4 Last" at bounding box center [533, 434] width 277 height 35
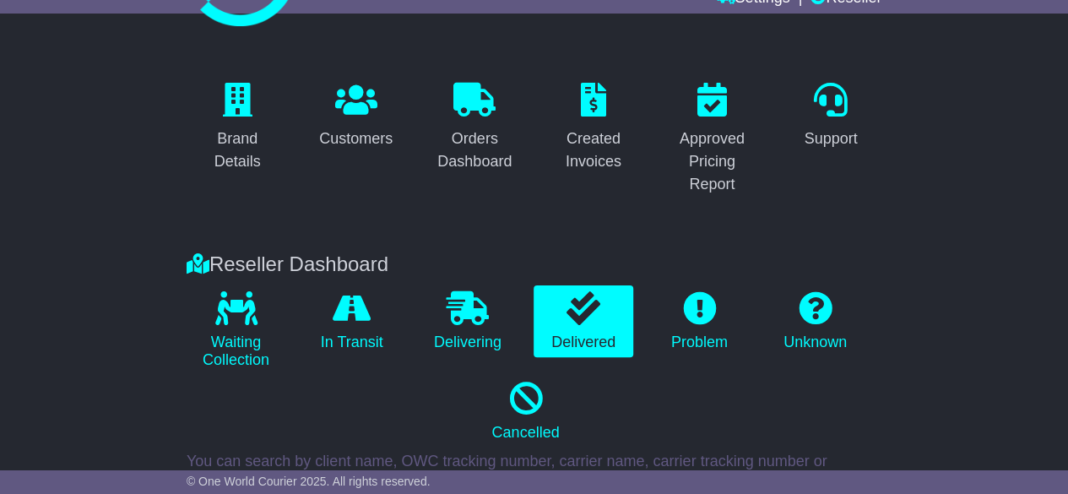
scroll to position [0, 0]
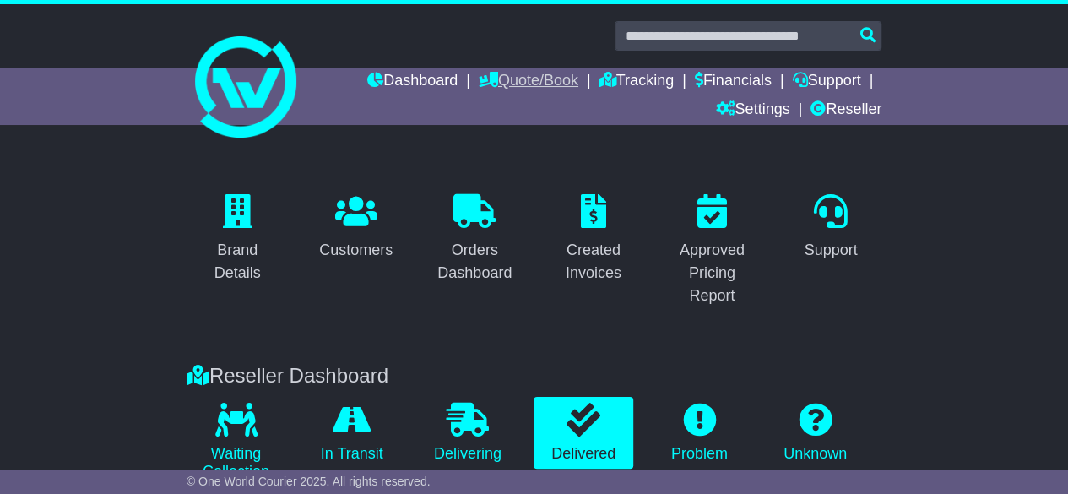
click at [503, 87] on link "Quote/Book" at bounding box center [529, 82] width 100 height 29
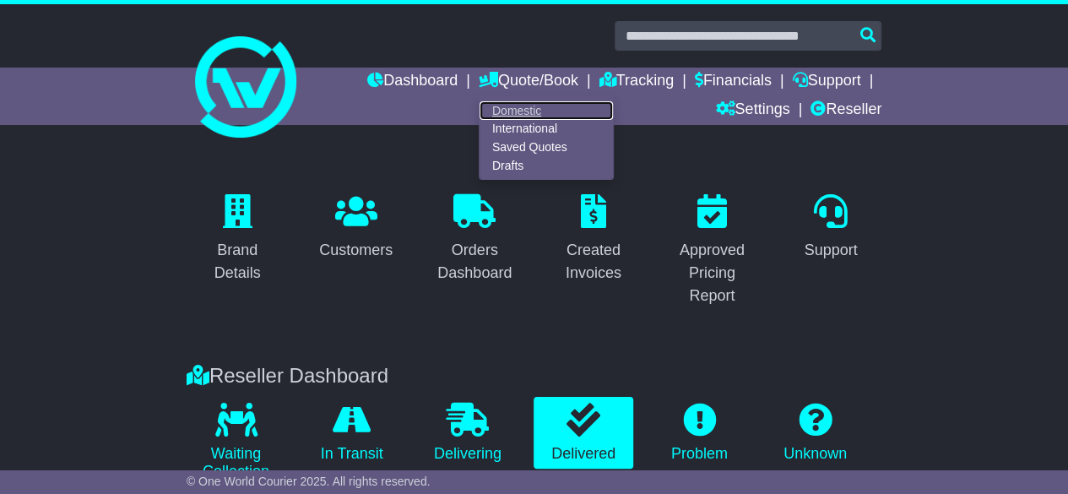
click at [498, 115] on link "Domestic" at bounding box center [546, 110] width 133 height 19
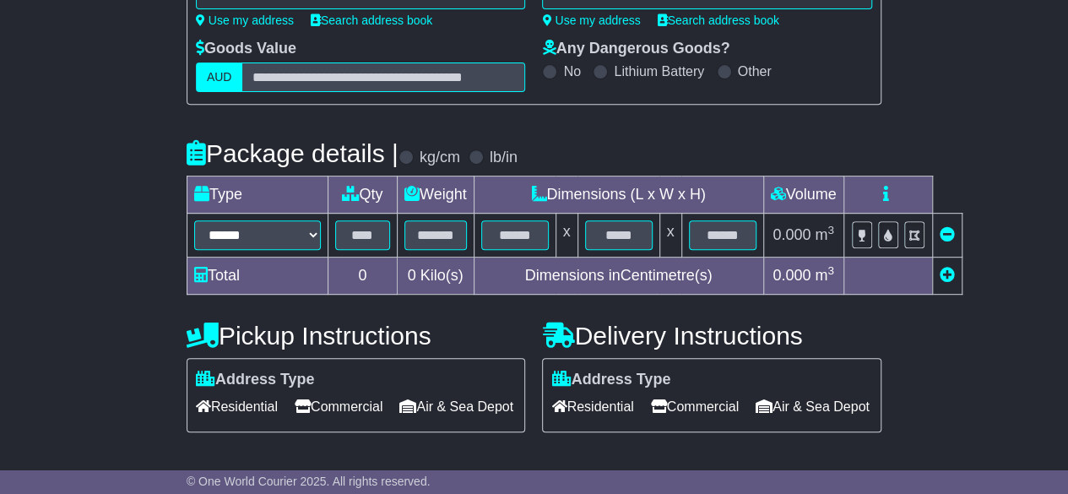
scroll to position [450, 0]
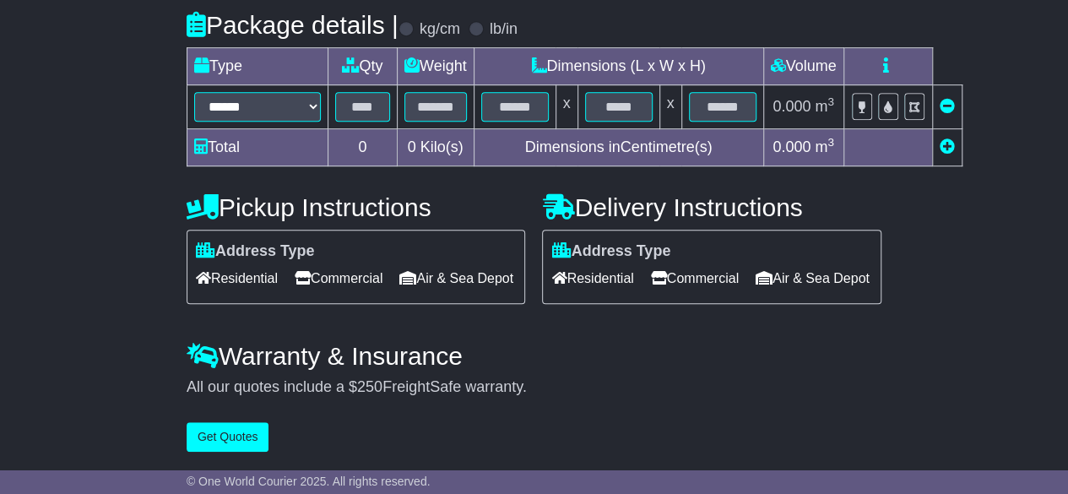
click at [507, 193] on h4 "Pickup Instructions" at bounding box center [357, 207] width 340 height 28
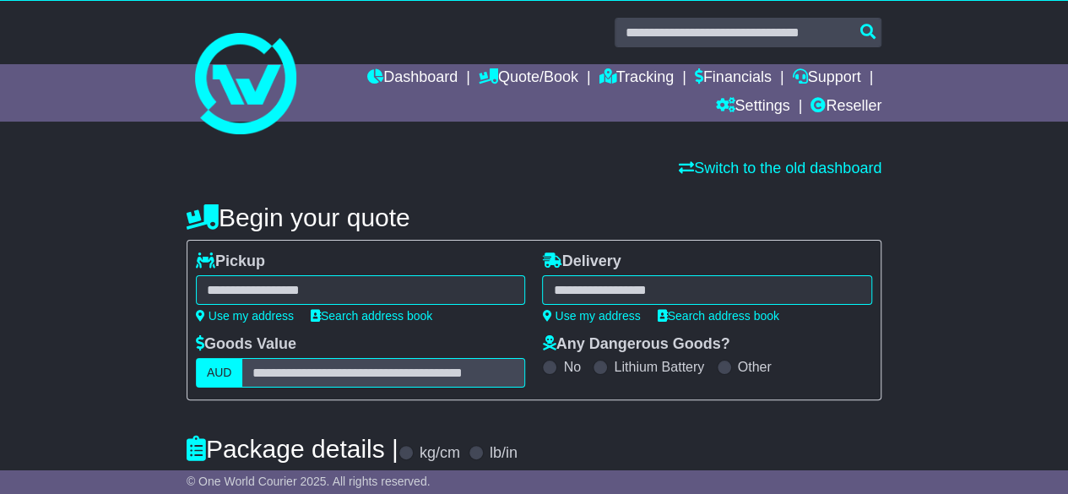
scroll to position [0, 0]
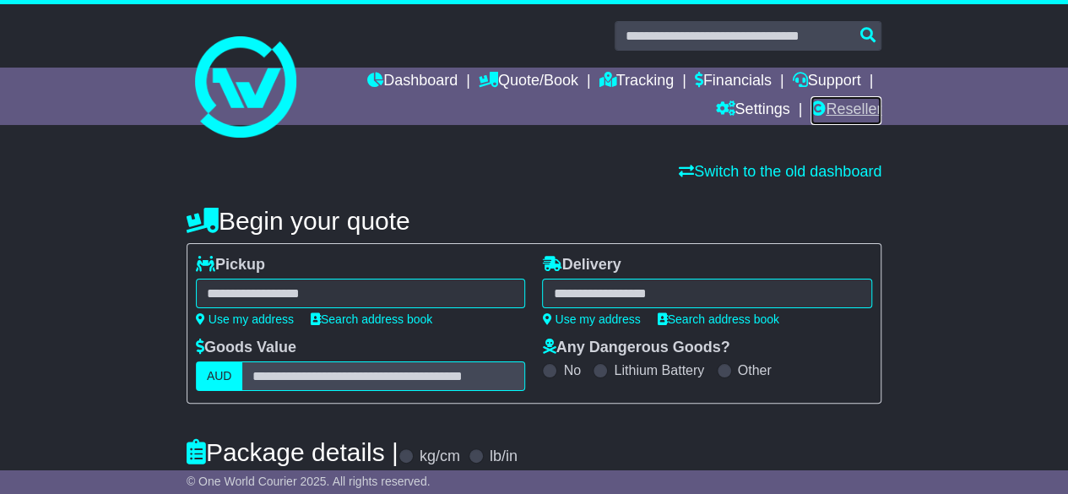
click at [812, 96] on link "Reseller" at bounding box center [846, 110] width 71 height 29
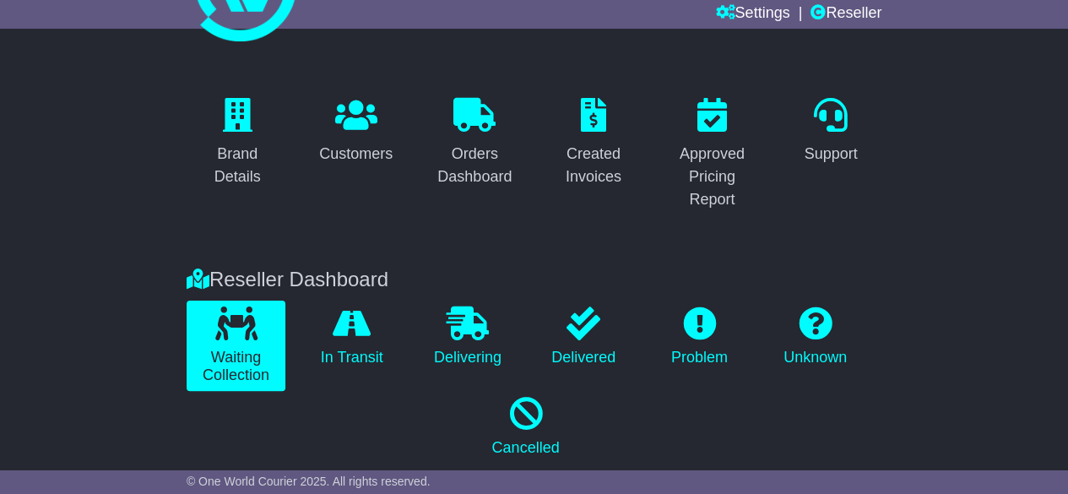
scroll to position [130, 0]
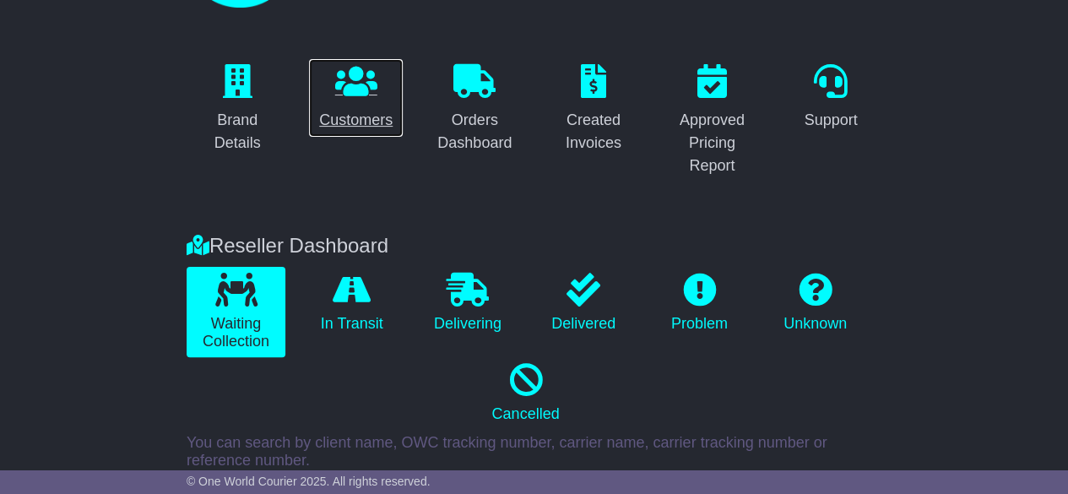
click at [326, 106] on link "Customers" at bounding box center [355, 97] width 95 height 79
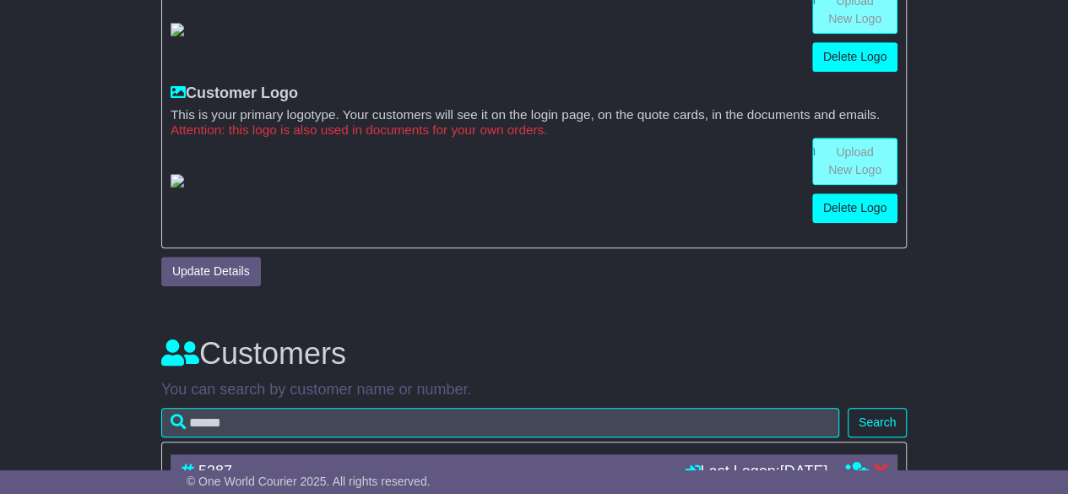
scroll to position [1208, 0]
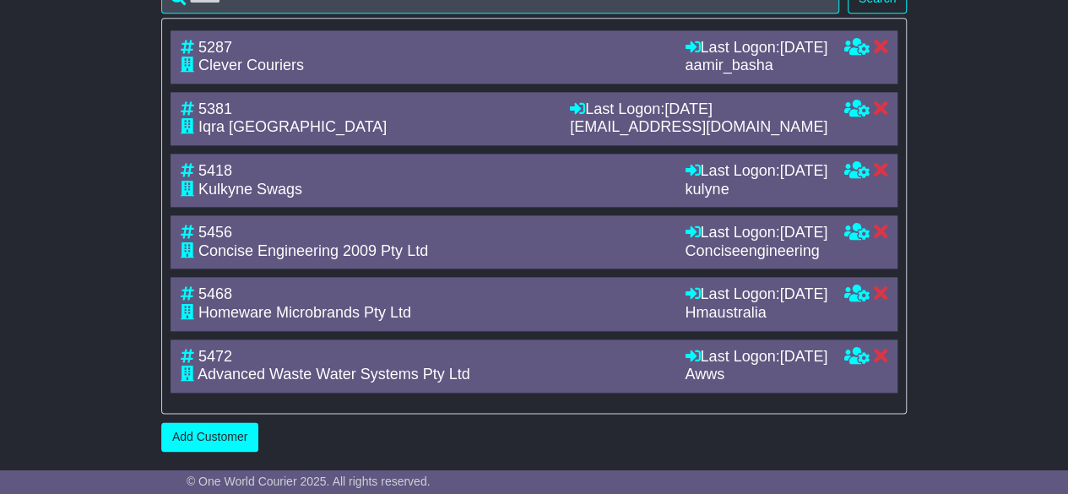
click at [203, 439] on link "Add Customer" at bounding box center [209, 437] width 97 height 30
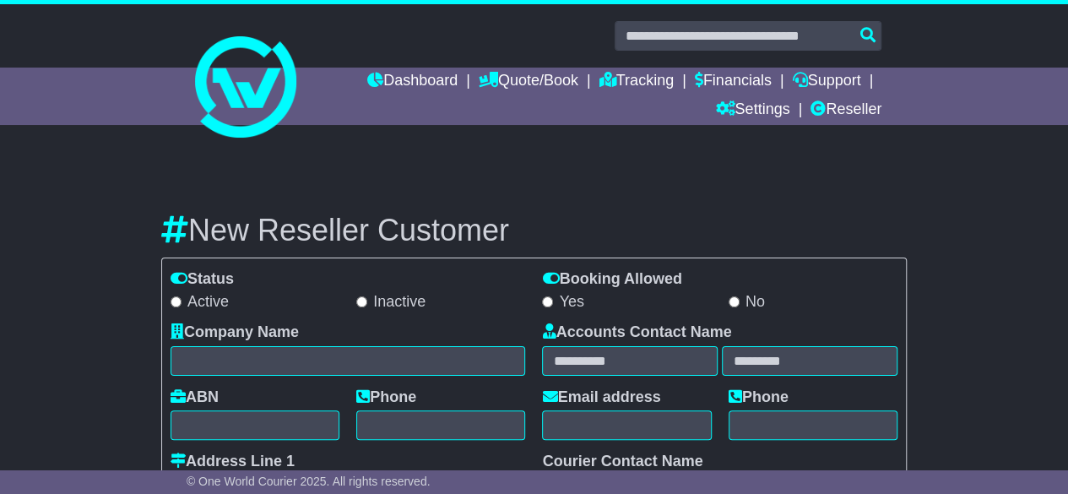
click at [330, 223] on h3 "New Reseller Customer" at bounding box center [534, 231] width 746 height 34
click at [330, 225] on h3 "New Reseller Customer" at bounding box center [534, 231] width 746 height 34
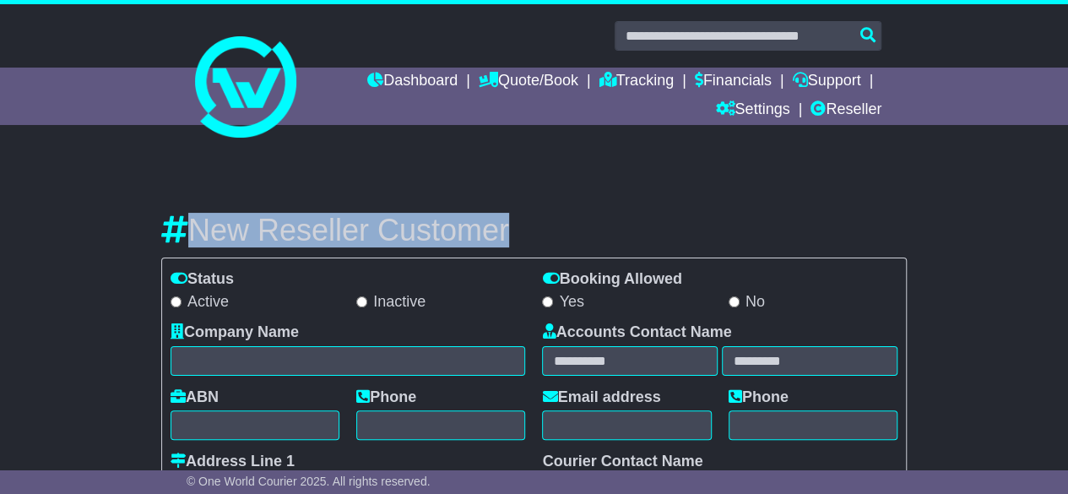
click at [330, 225] on h3 "New Reseller Customer" at bounding box center [534, 231] width 746 height 34
click at [378, 226] on h3 "New Reseller Customer" at bounding box center [534, 231] width 746 height 34
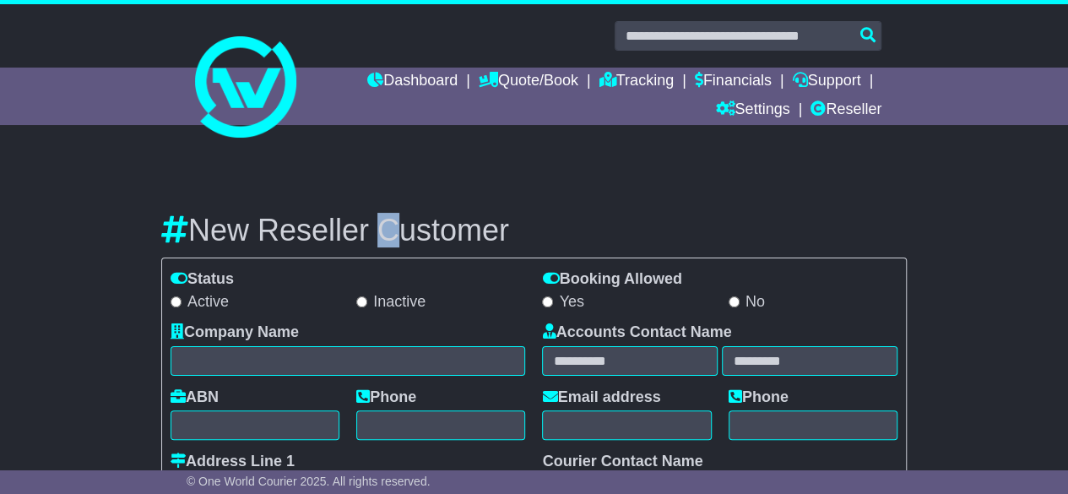
click at [378, 226] on h3 "New Reseller Customer" at bounding box center [534, 231] width 746 height 34
click at [379, 229] on h3 "New Reseller Customer" at bounding box center [534, 231] width 746 height 34
